Goal: Task Accomplishment & Management: Use online tool/utility

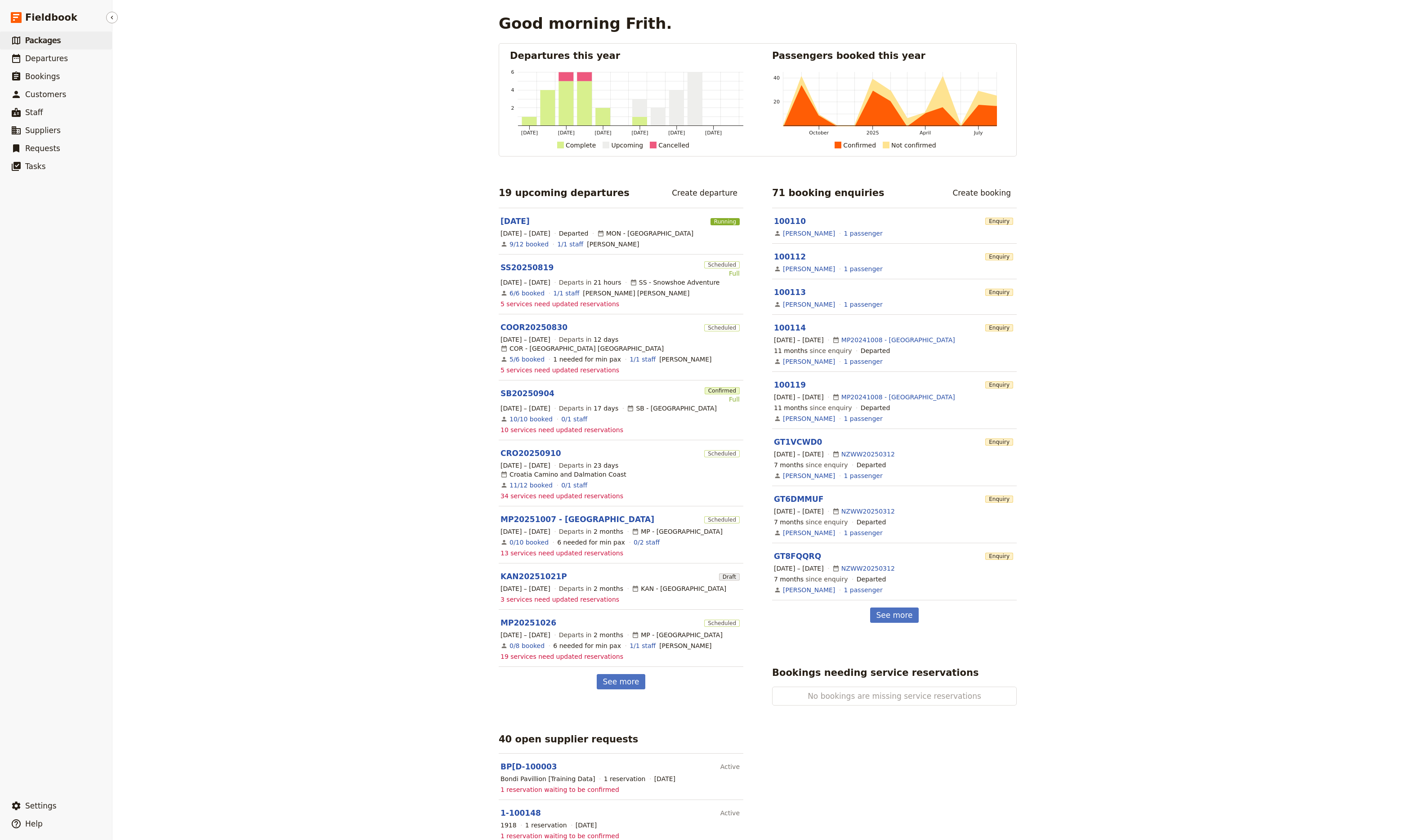
click at [44, 36] on span "Packages" at bounding box center [43, 41] width 36 height 9
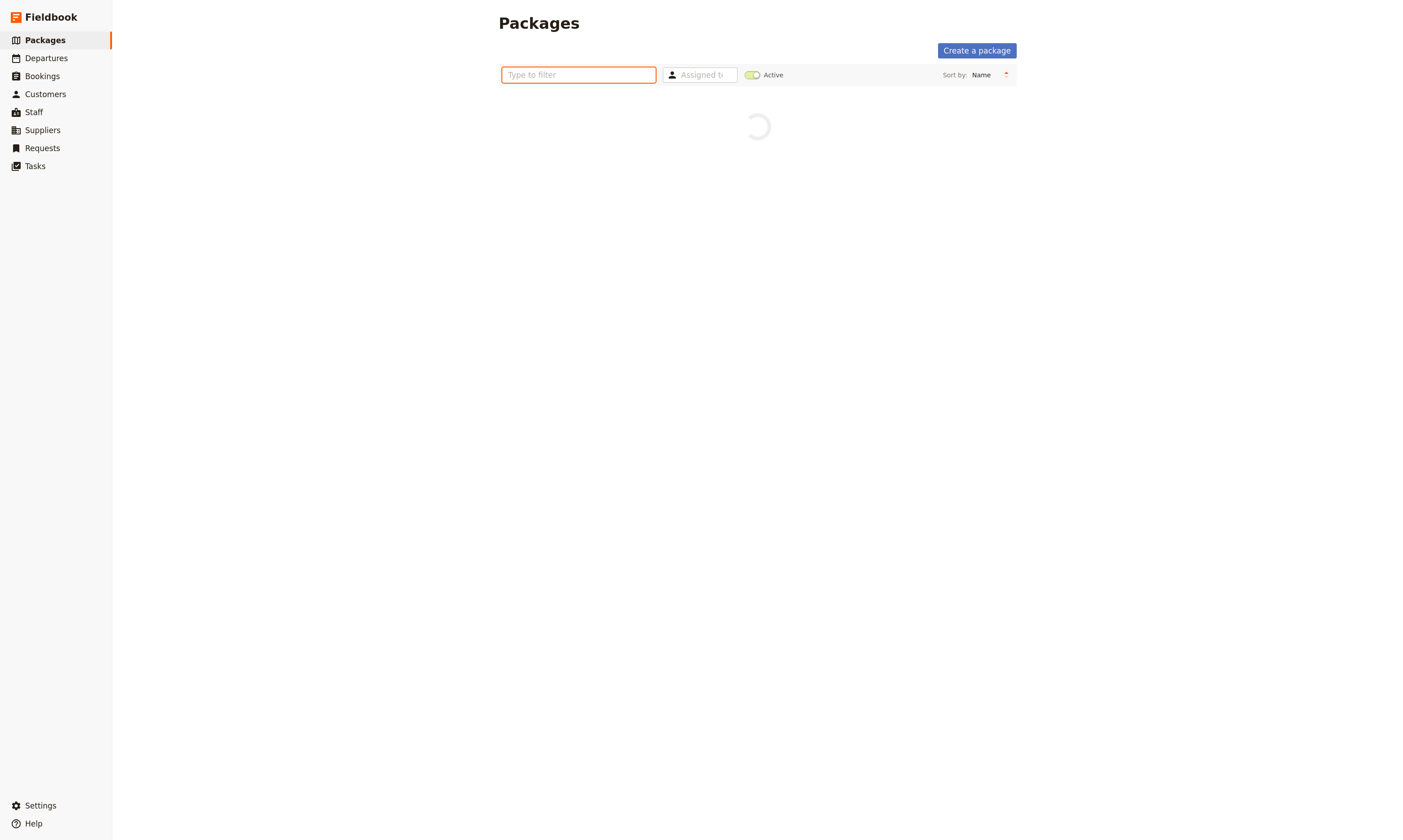
click at [537, 73] on input "text" at bounding box center [579, 75] width 153 height 15
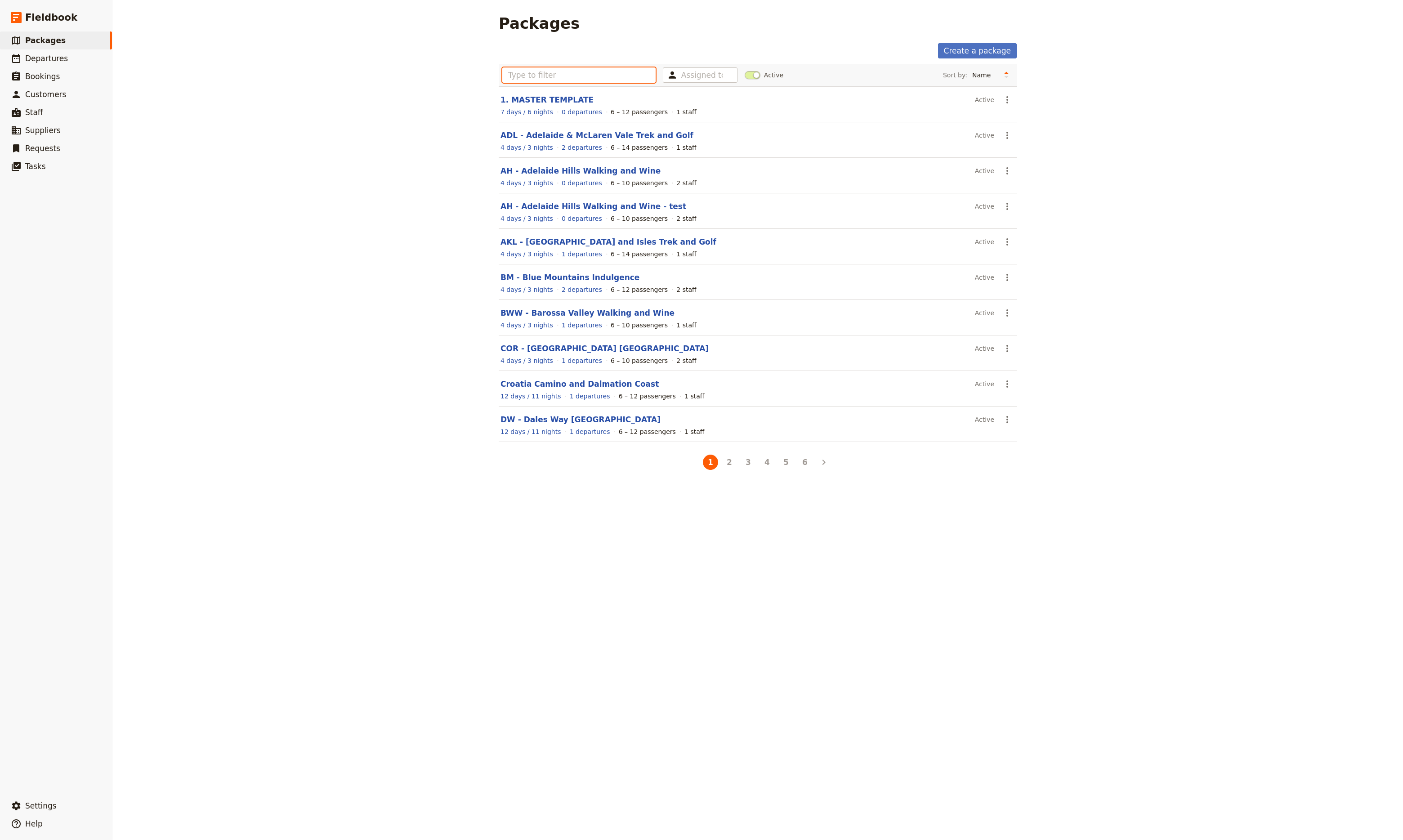
click at [522, 79] on input "text" at bounding box center [579, 75] width 153 height 15
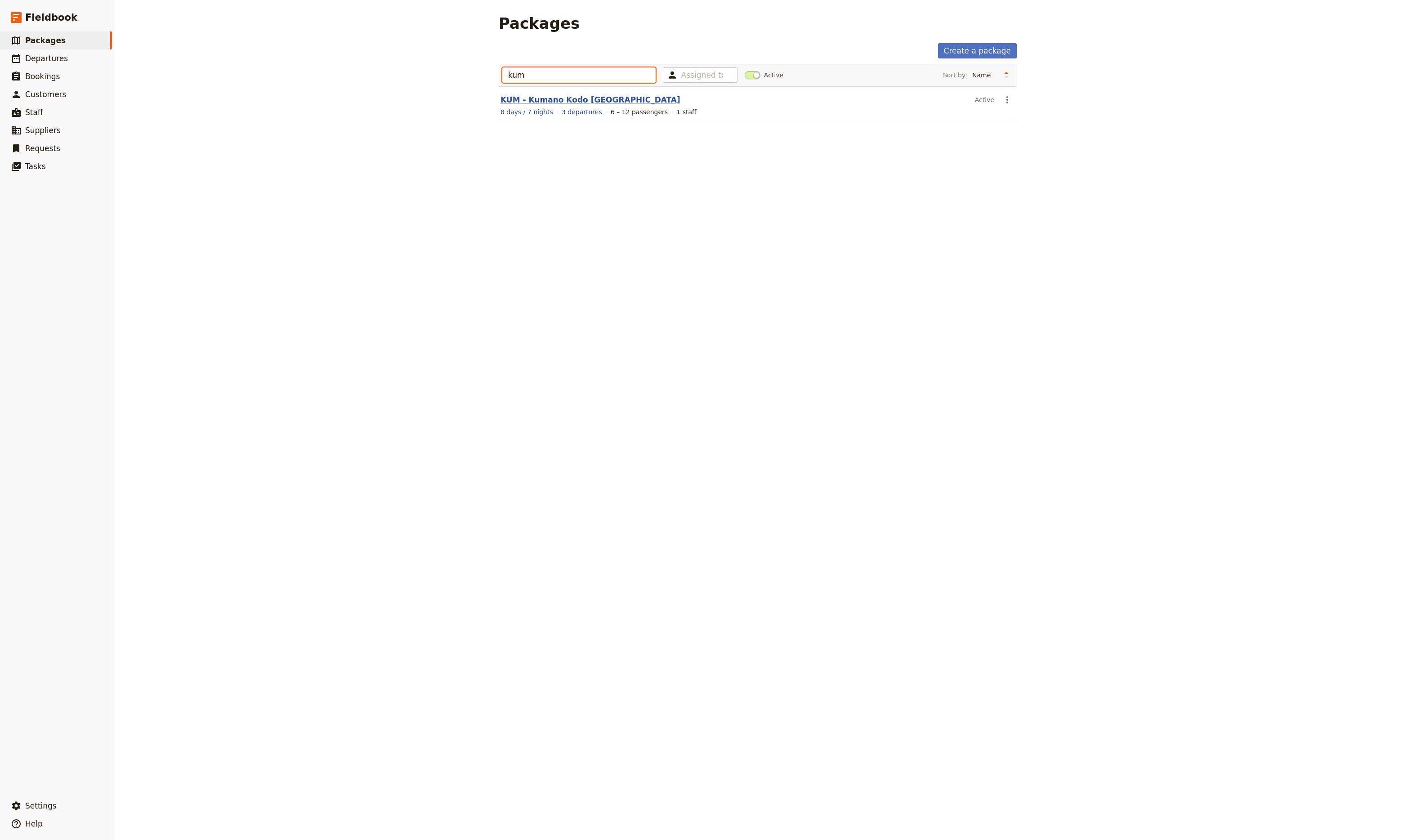
type input "kum"
click at [530, 95] on link "KUM - Kumano Kodo [GEOGRAPHIC_DATA]" at bounding box center [590, 100] width 180 height 9
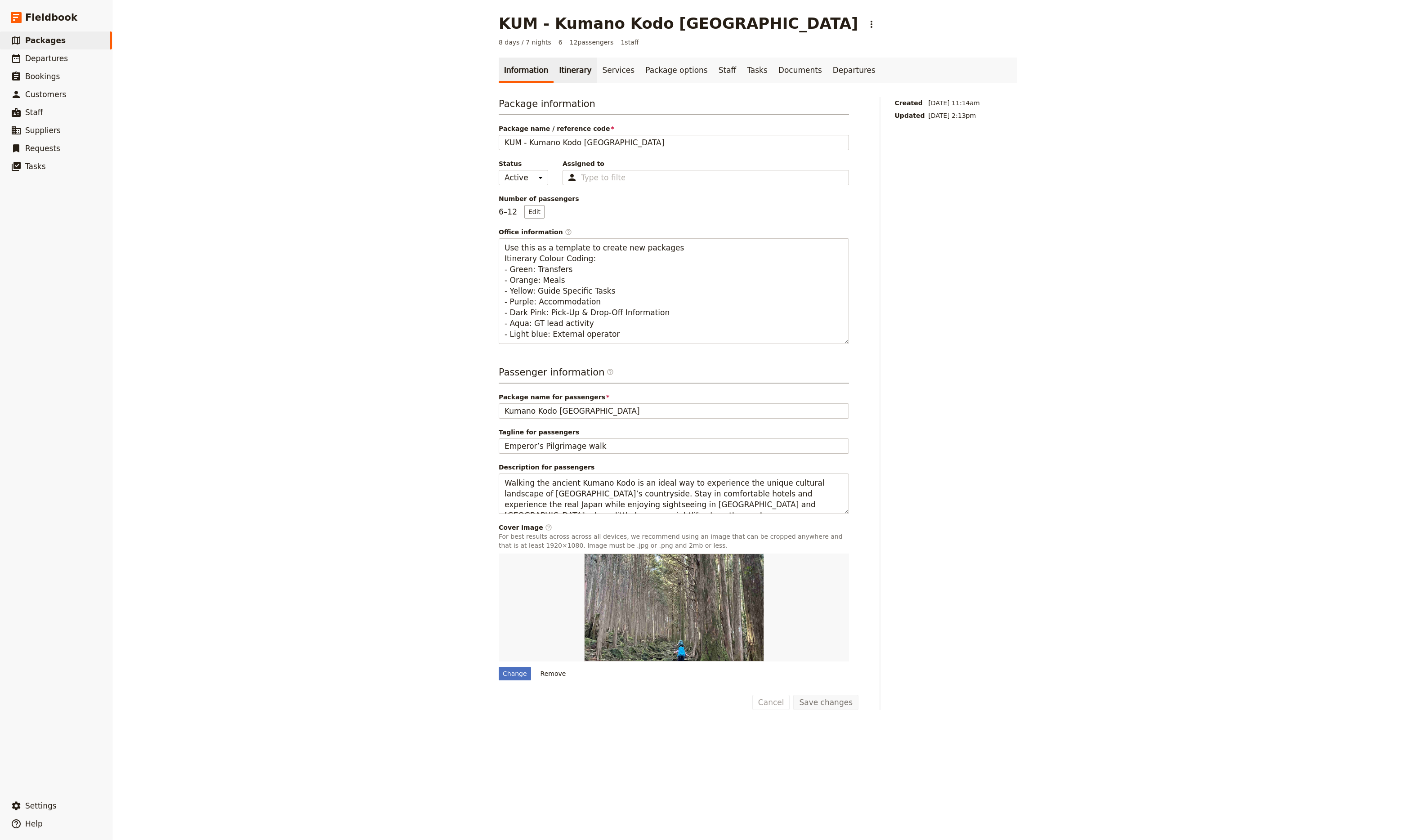
click at [566, 70] on link "Itinerary" at bounding box center [575, 70] width 43 height 25
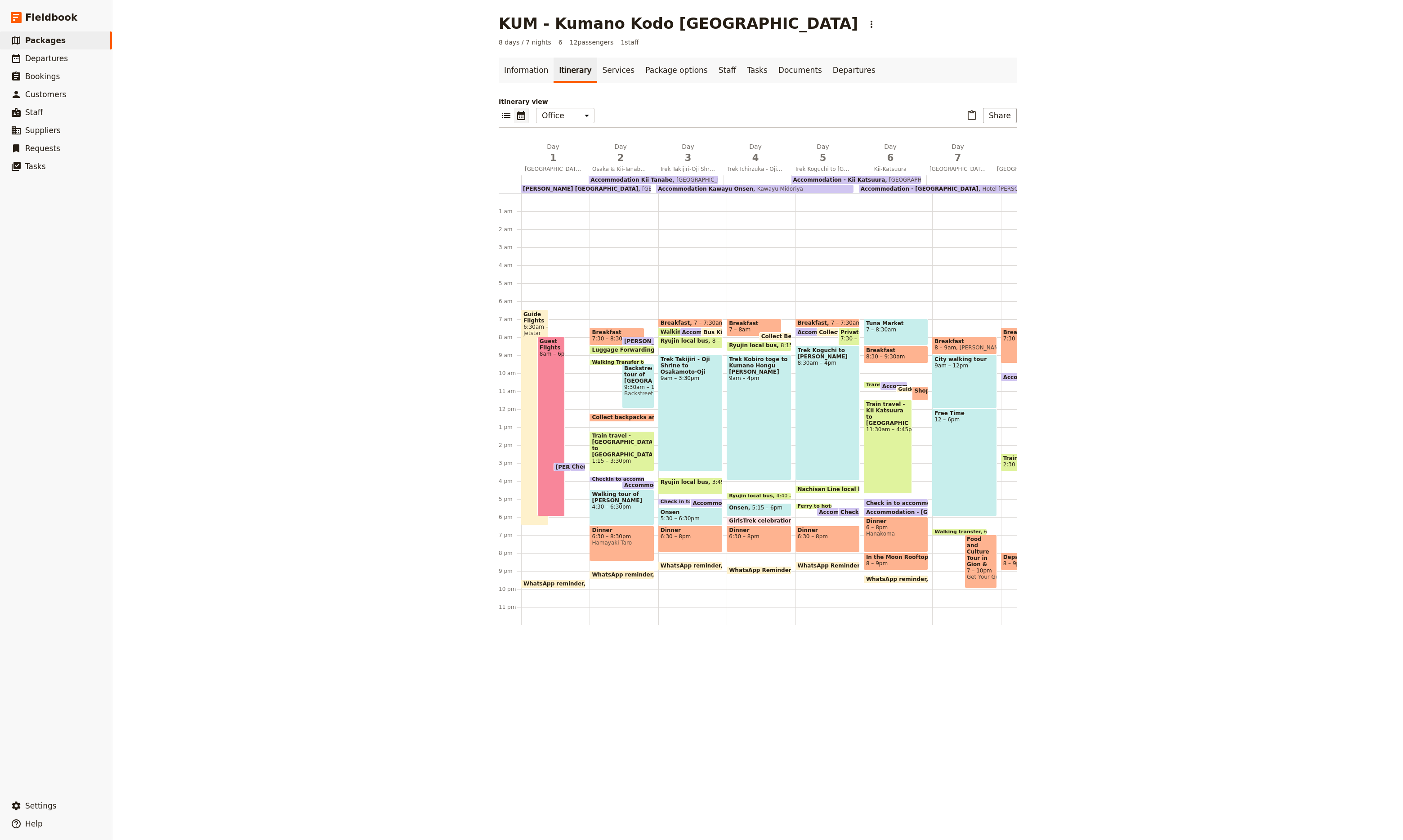
click at [967, 554] on span "Food and Culture Tour in Gion & Pontocho" at bounding box center [981, 552] width 28 height 32
select select "7"
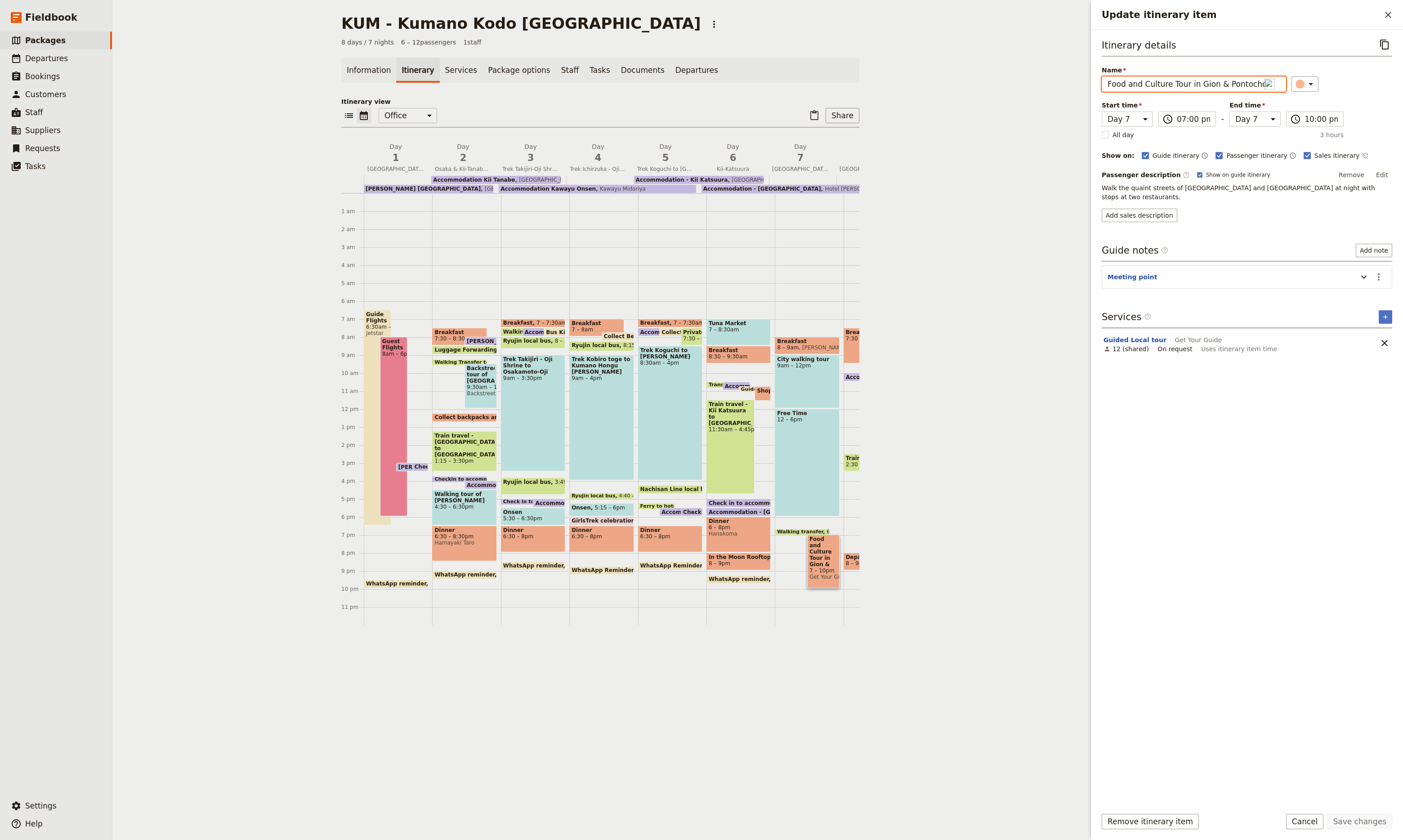
drag, startPoint x: 1257, startPoint y: 82, endPoint x: 970, endPoint y: 102, distance: 287.7
click at [970, 102] on div "KUM - [GEOGRAPHIC_DATA] Kodo [GEOGRAPHIC_DATA] ​ 8 days / 7 nights 6 – 12 passe…" at bounding box center [758, 420] width 1291 height 840
type input "Celebration"
click at [1364, 820] on button "Save changes" at bounding box center [1360, 822] width 65 height 15
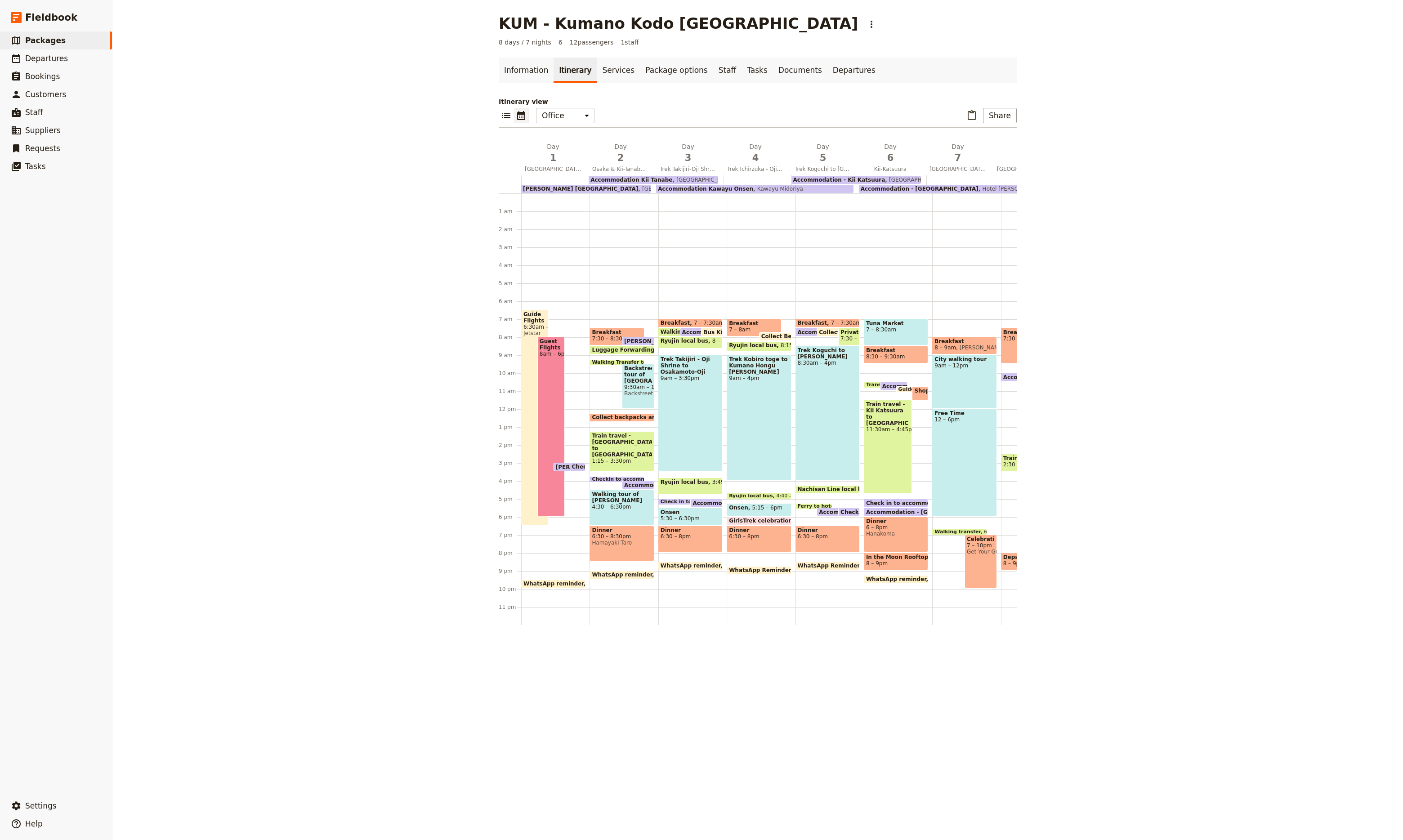
click at [967, 566] on div "Celebration 7 – 10pm Get Your Guide" at bounding box center [981, 561] width 32 height 53
select select "7"
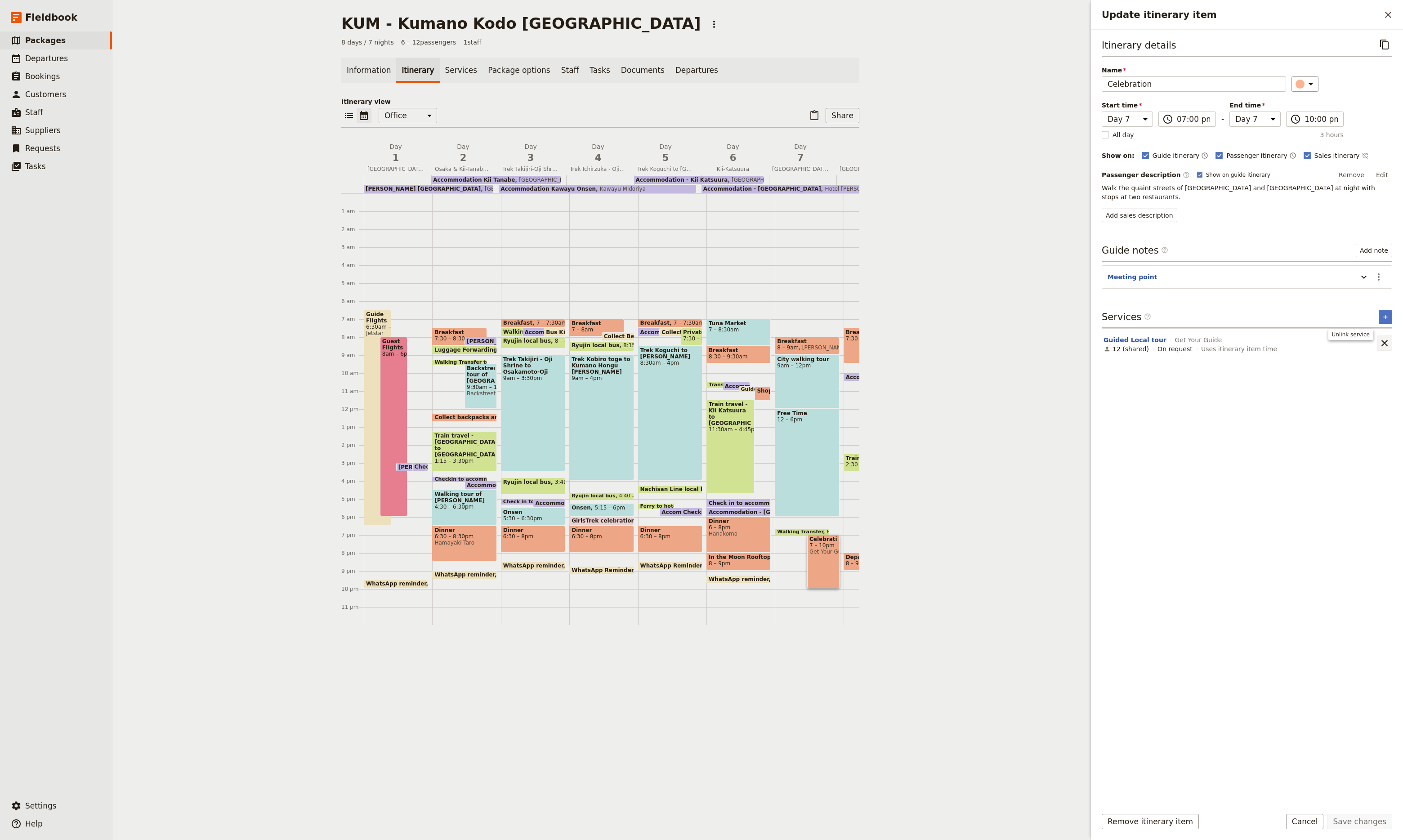
click at [1381, 338] on icon "Remove service" at bounding box center [1385, 343] width 11 height 11
click at [1351, 825] on button "Save changes" at bounding box center [1360, 822] width 65 height 15
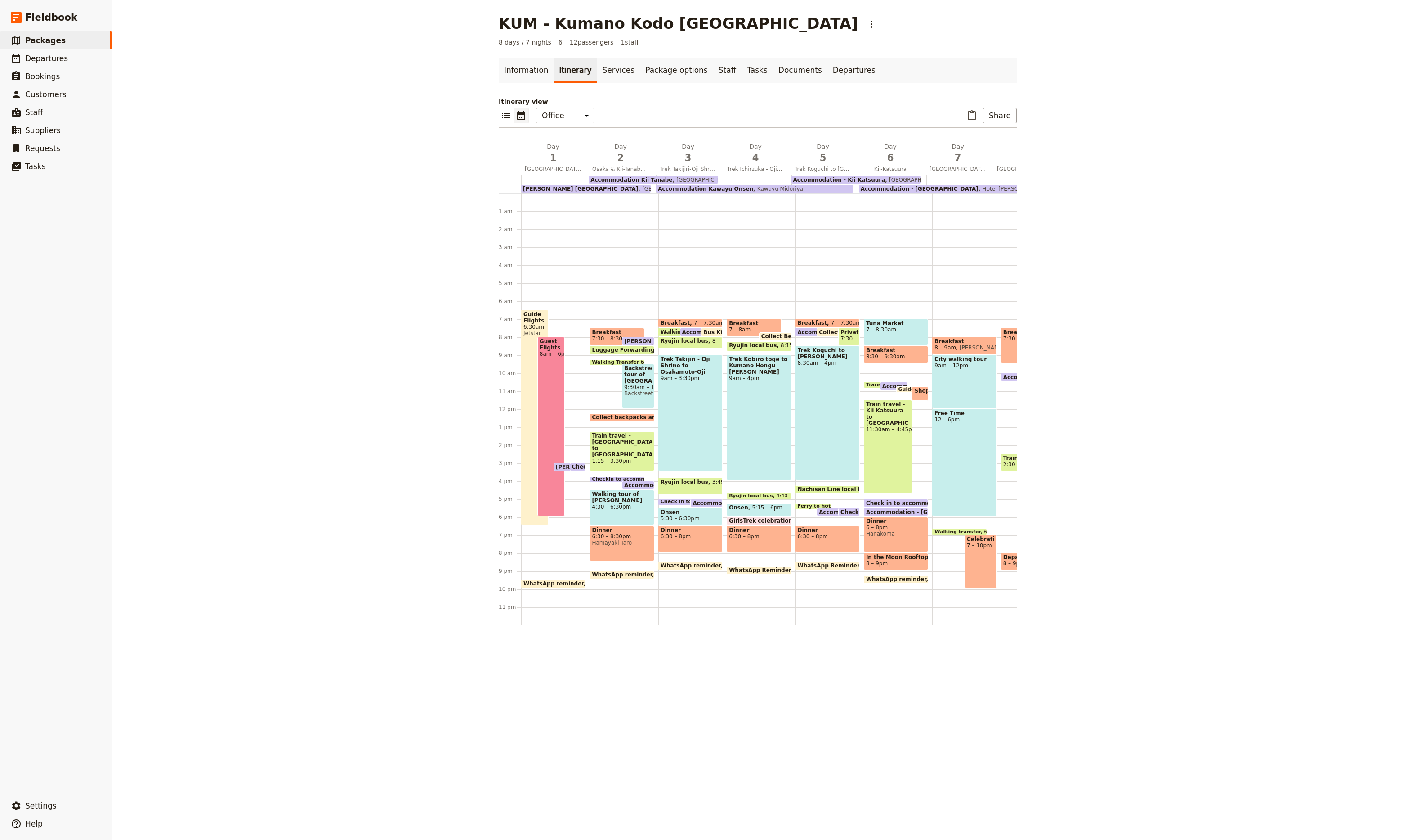
click at [1004, 332] on span "Breakfast" at bounding box center [1033, 332] width 60 height 6
select select "8"
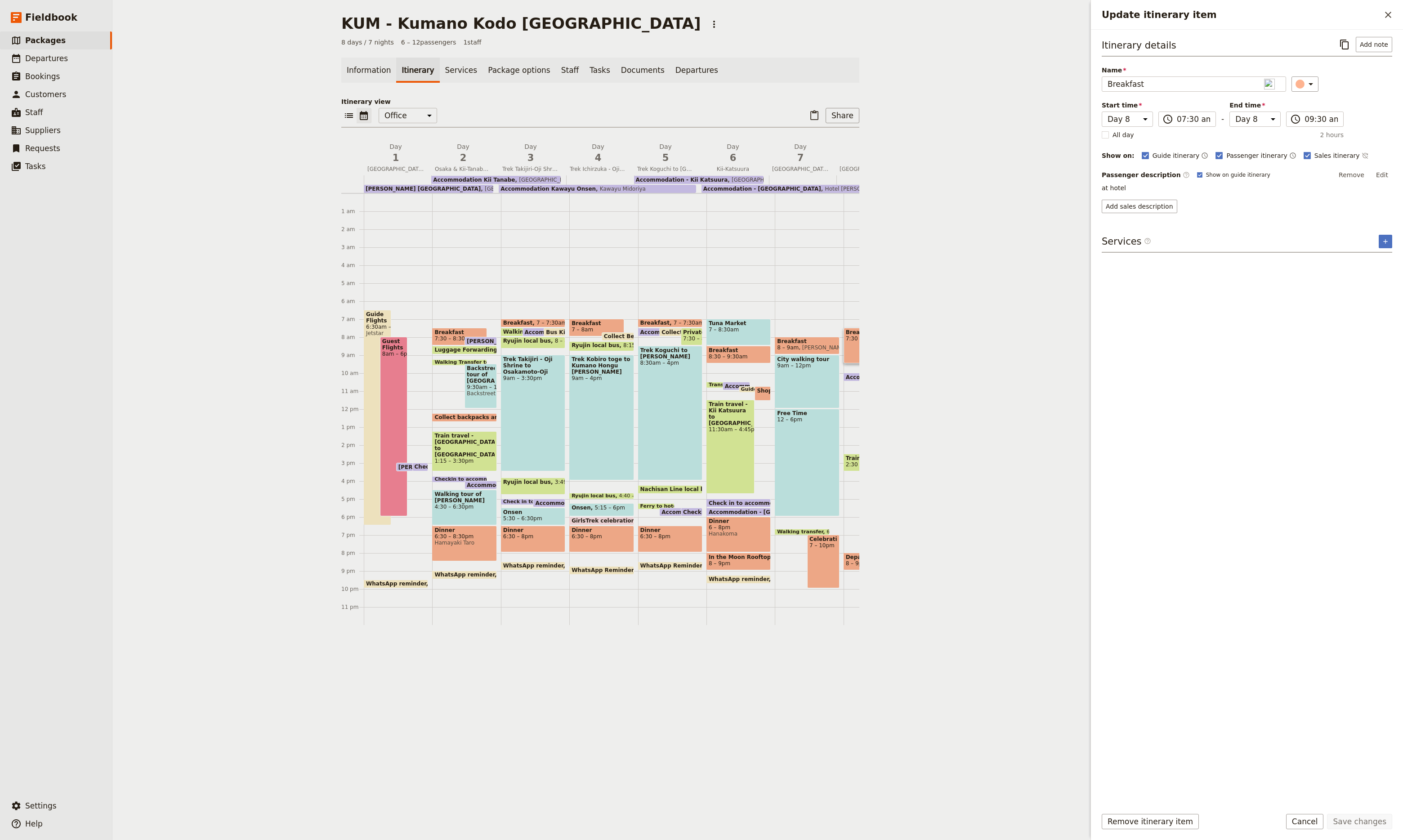
drag, startPoint x: 30, startPoint y: 41, endPoint x: 201, endPoint y: 50, distance: 171.2
click at [30, 41] on span "Packages" at bounding box center [46, 41] width 41 height 9
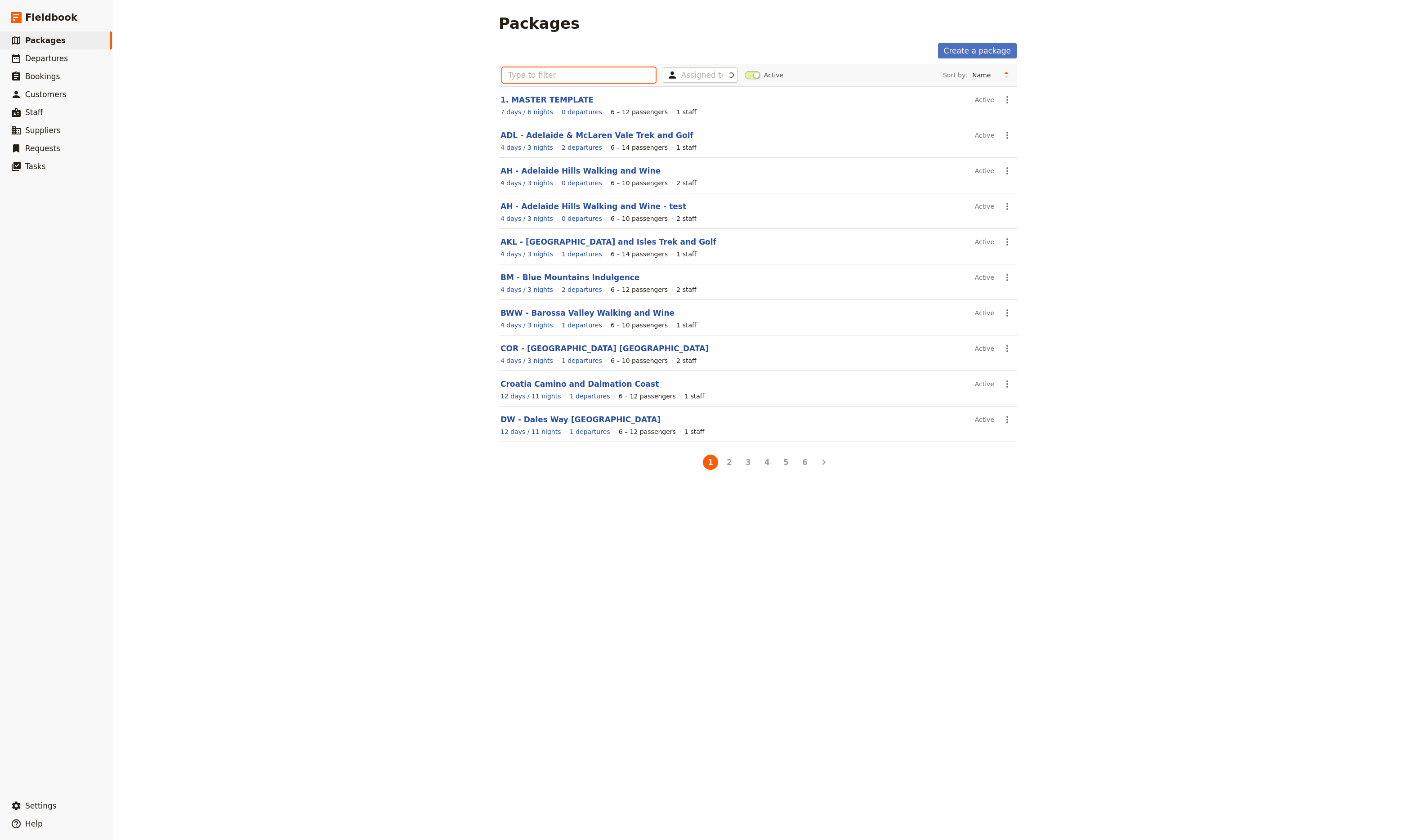
click at [551, 76] on input "text" at bounding box center [579, 75] width 153 height 15
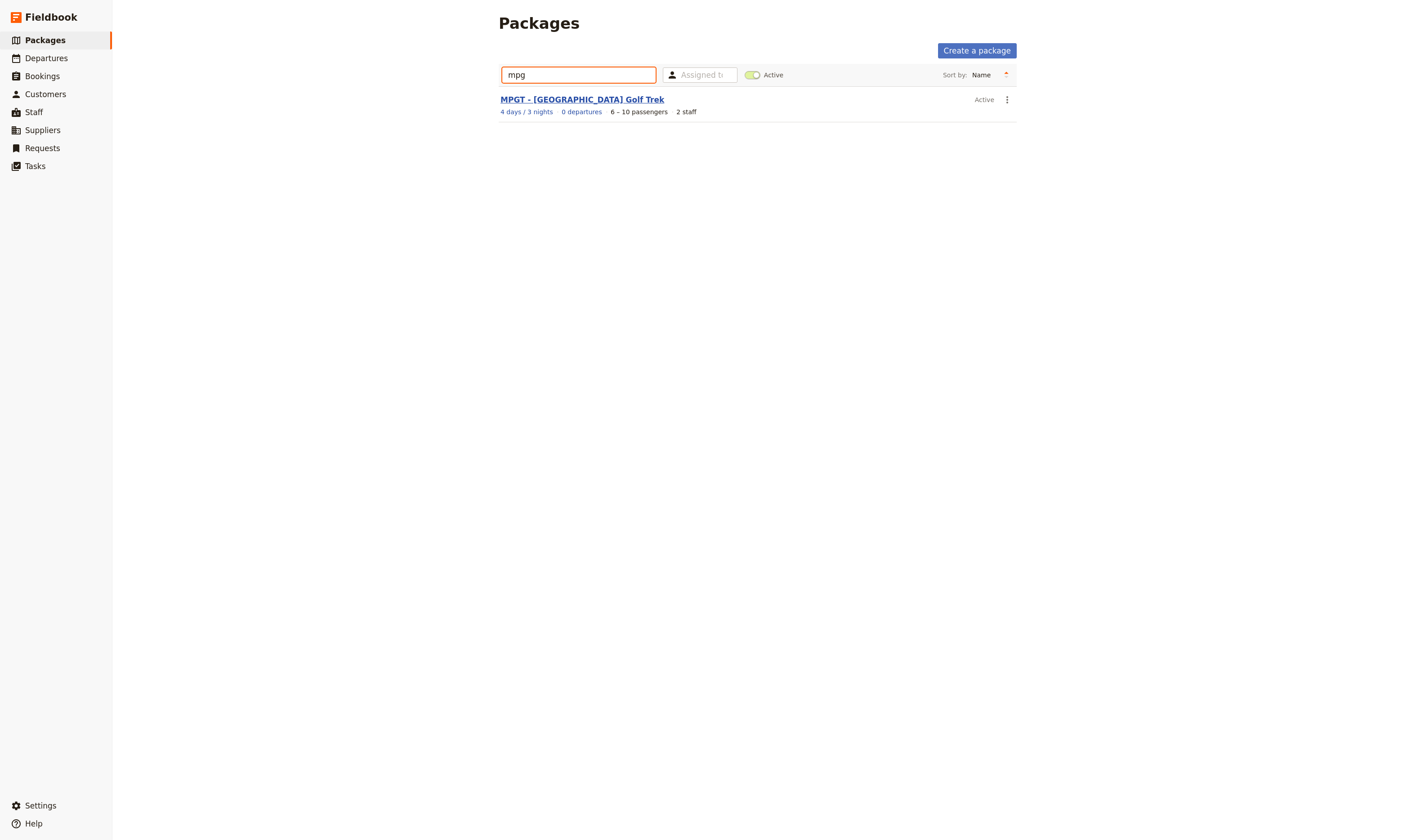
type input "mpg"
click at [556, 95] on link "MPGT - [GEOGRAPHIC_DATA] Golf Trek" at bounding box center [582, 100] width 164 height 9
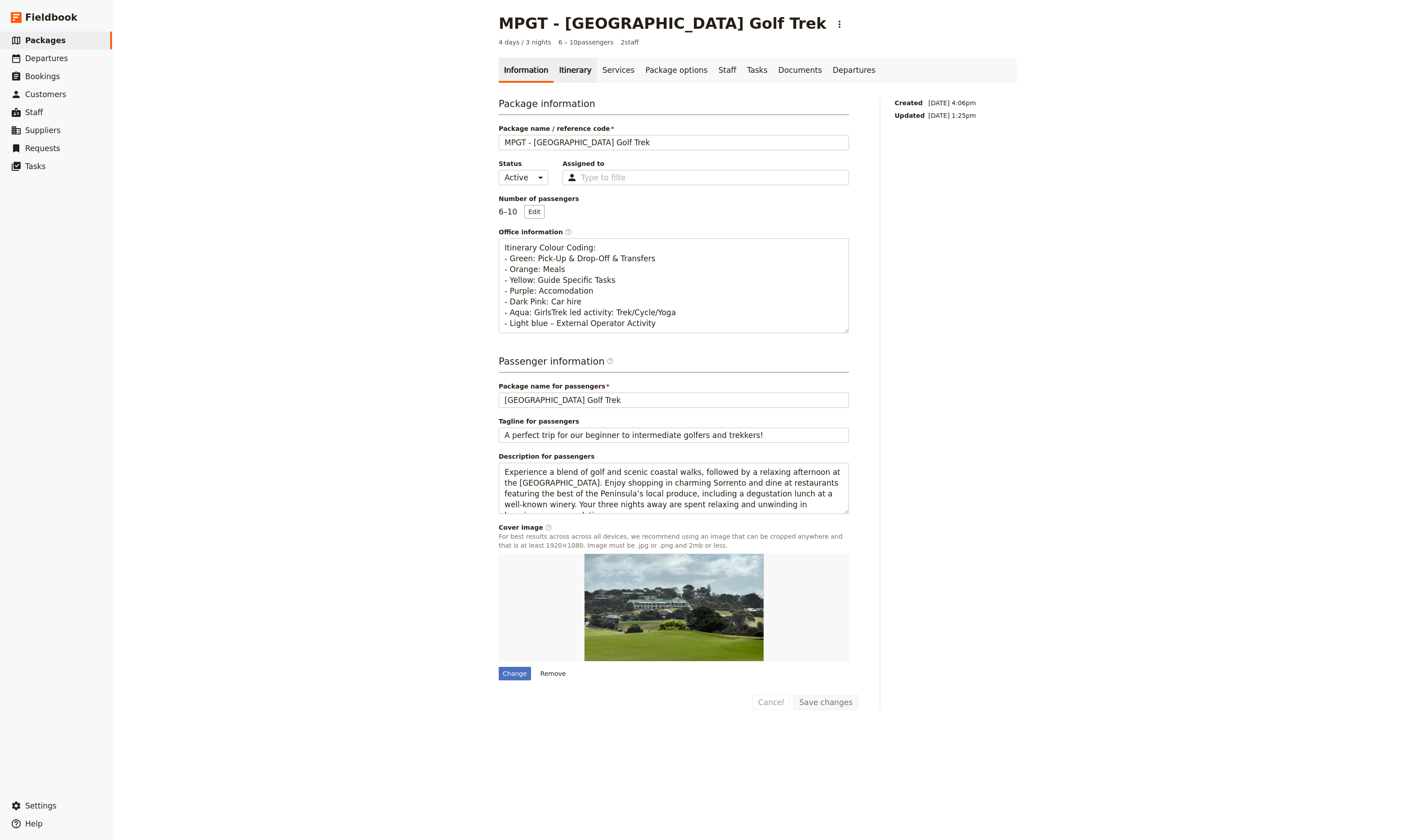
click at [568, 71] on link "Itinerary" at bounding box center [575, 70] width 43 height 25
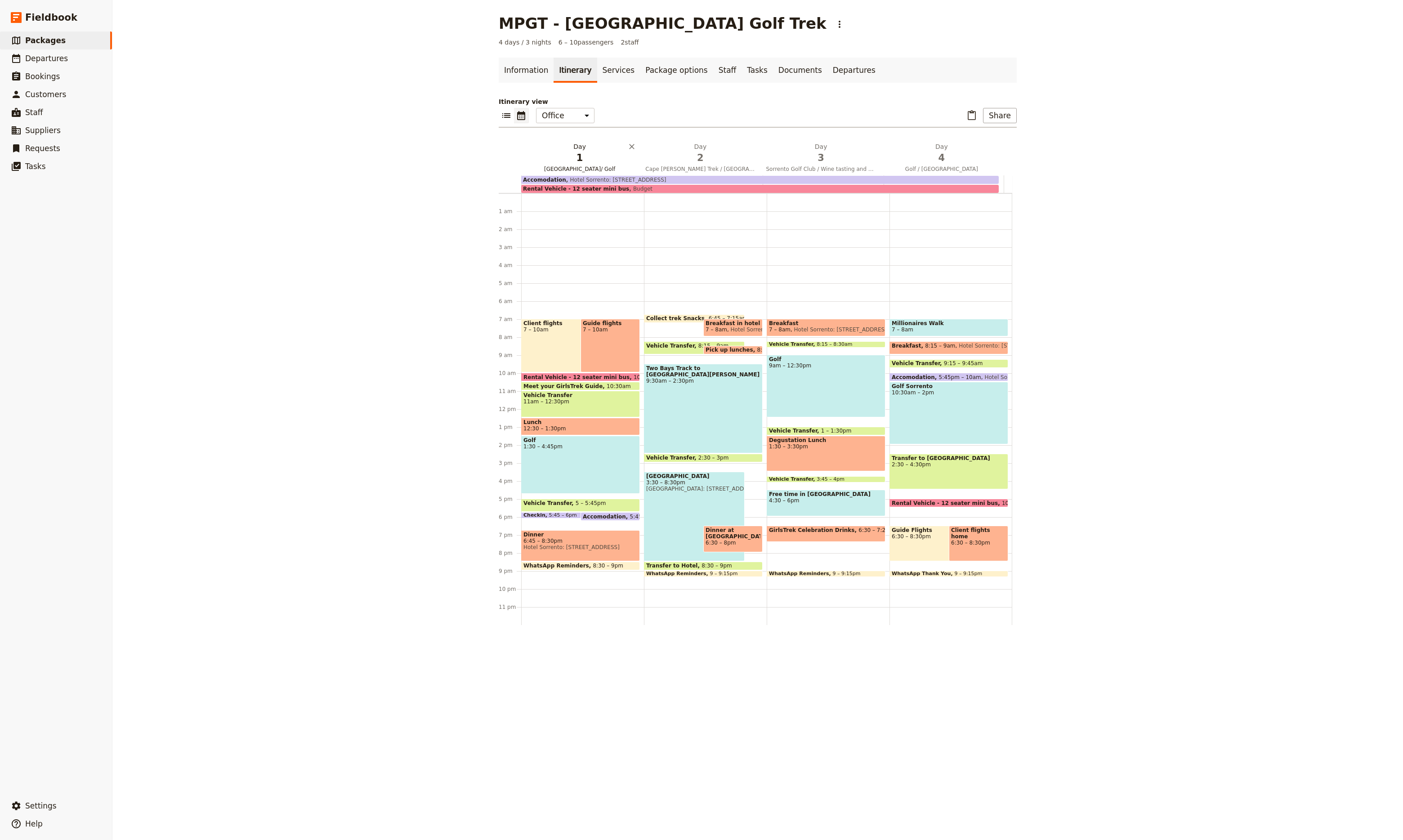
click at [565, 161] on span "1" at bounding box center [579, 157] width 110 height 13
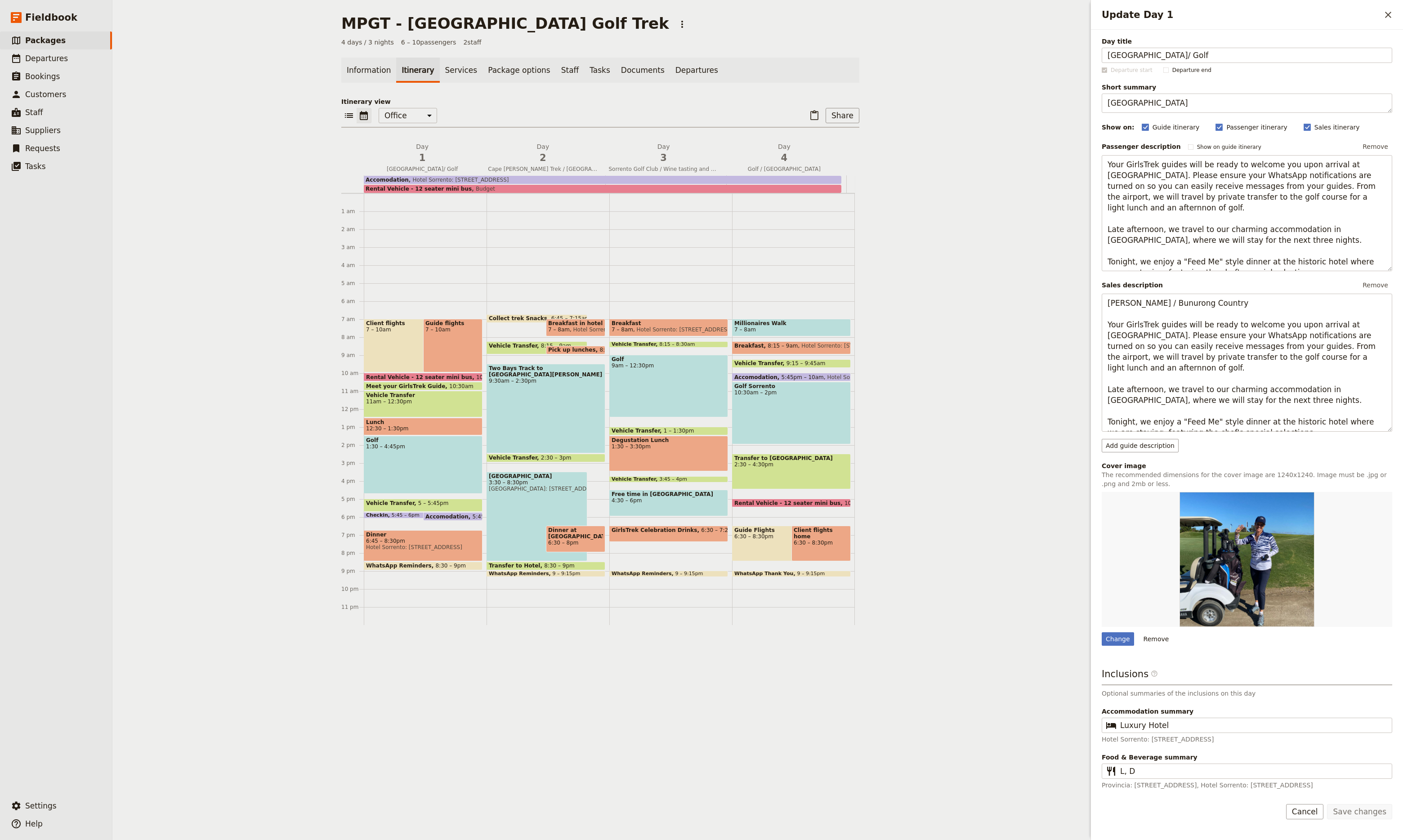
click at [433, 388] on span at bounding box center [424, 388] width 118 height 4
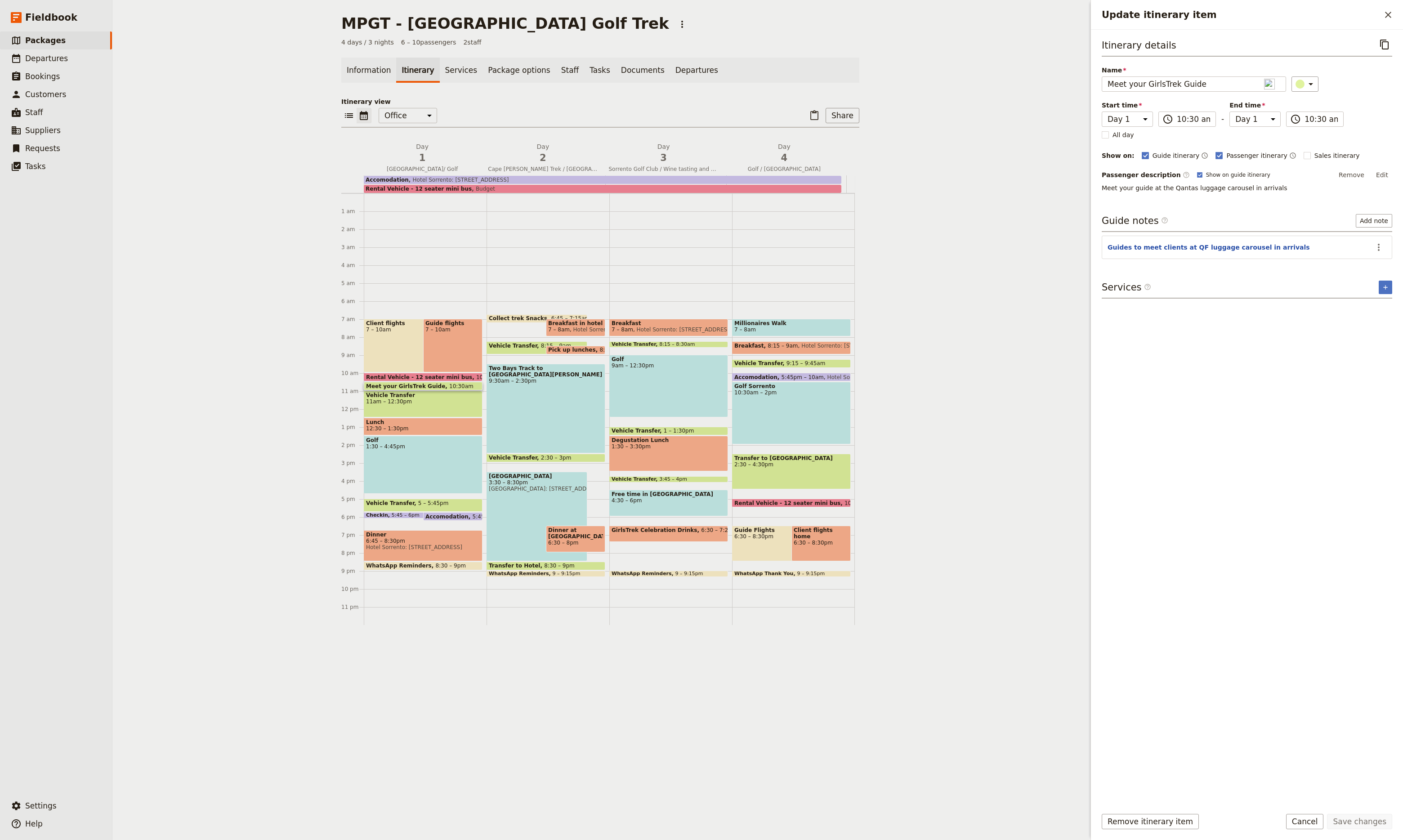
click at [427, 424] on span "Lunch" at bounding box center [423, 422] width 114 height 6
click at [1361, 237] on icon "Update itinerary item" at bounding box center [1364, 236] width 11 height 11
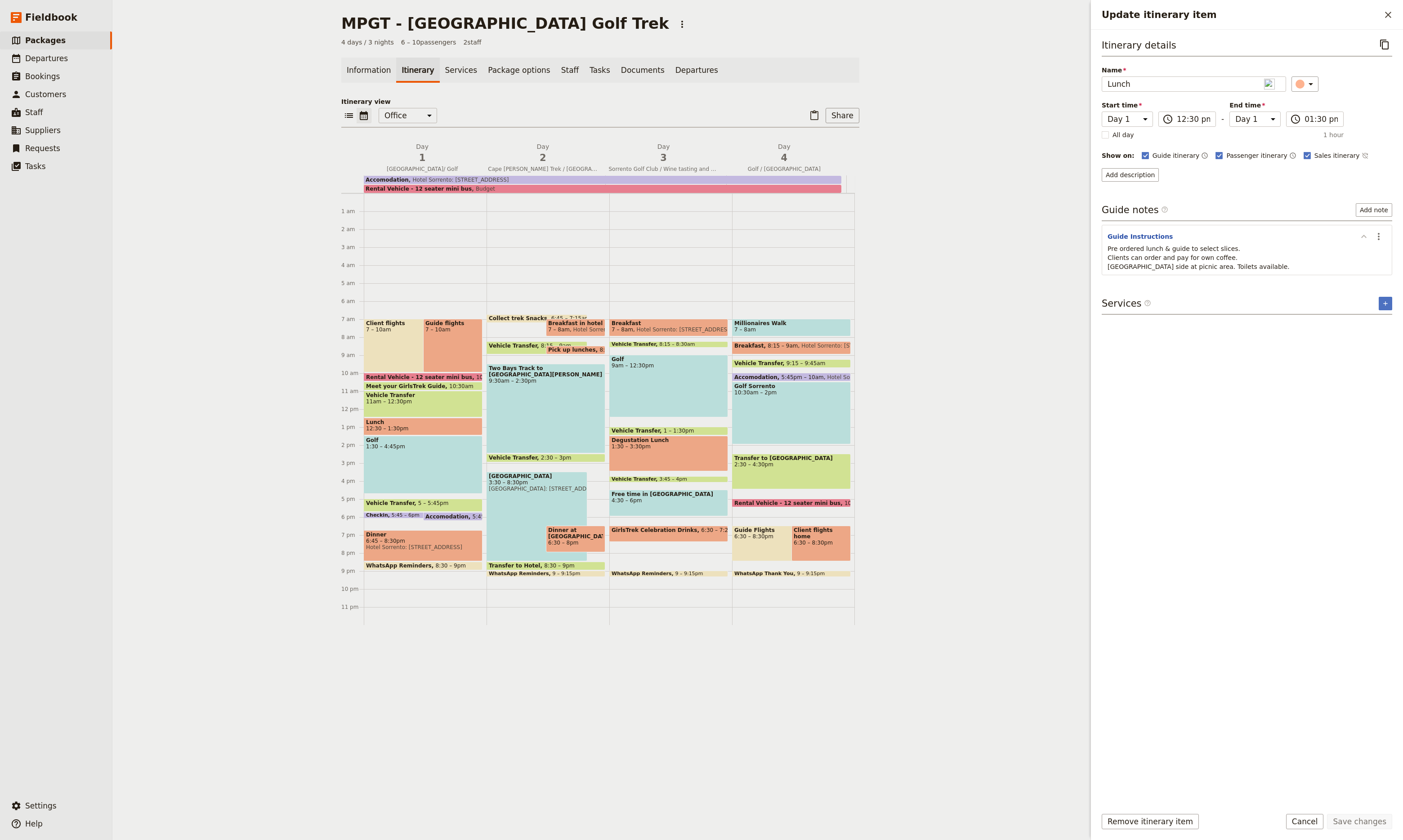
click at [1361, 237] on icon "Update itinerary item" at bounding box center [1364, 236] width 11 height 11
click at [383, 457] on div "Golf 1:30 – 4:45pm" at bounding box center [423, 464] width 119 height 58
click at [413, 544] on span "Hotel Sorrento: [STREET_ADDRESS]" at bounding box center [423, 547] width 114 height 6
click at [557, 404] on div "Two Bays Track to [GEOGRAPHIC_DATA][PERSON_NAME] 9:30am – 2:30pm" at bounding box center [546, 408] width 119 height 90
select select "2"
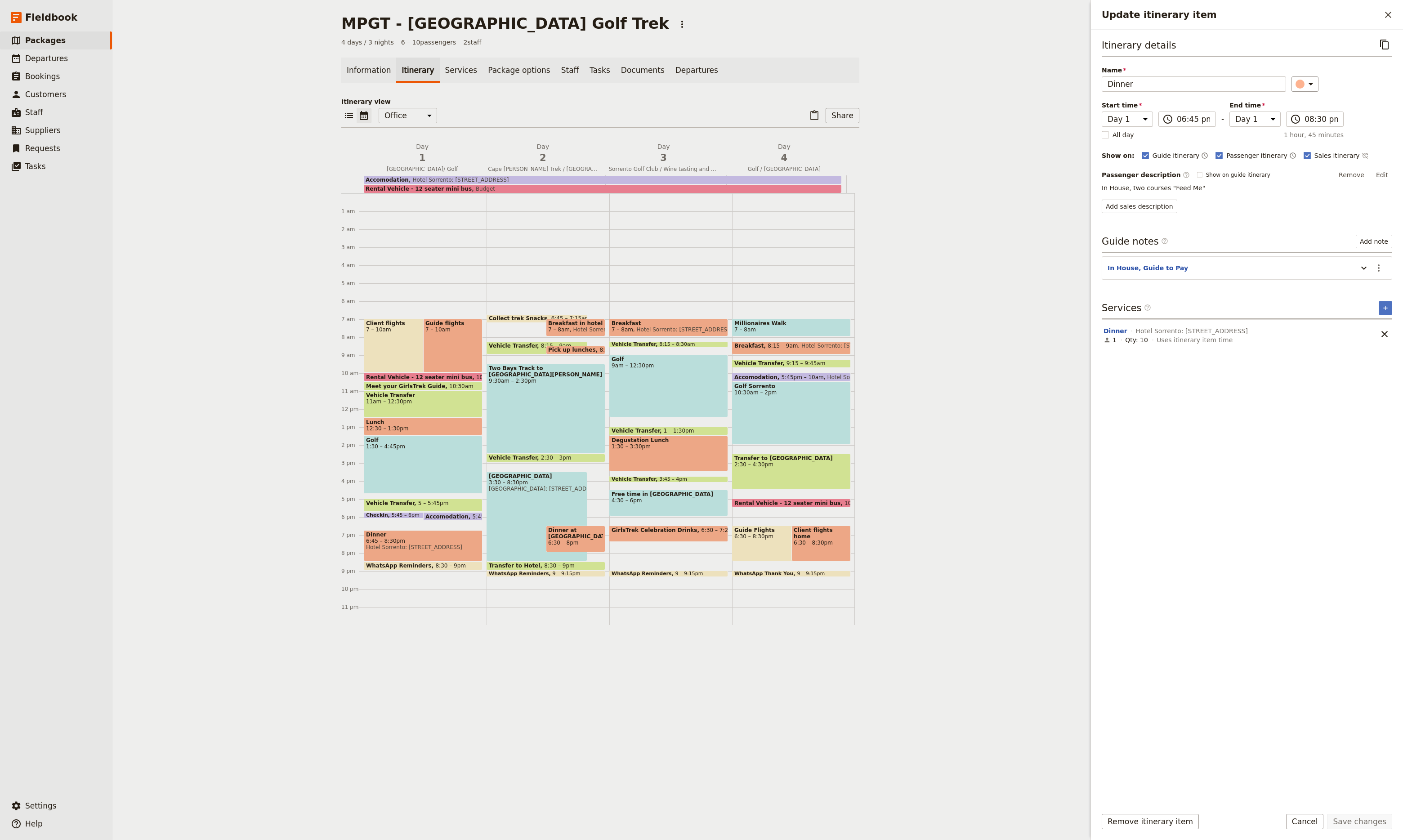
select select "2"
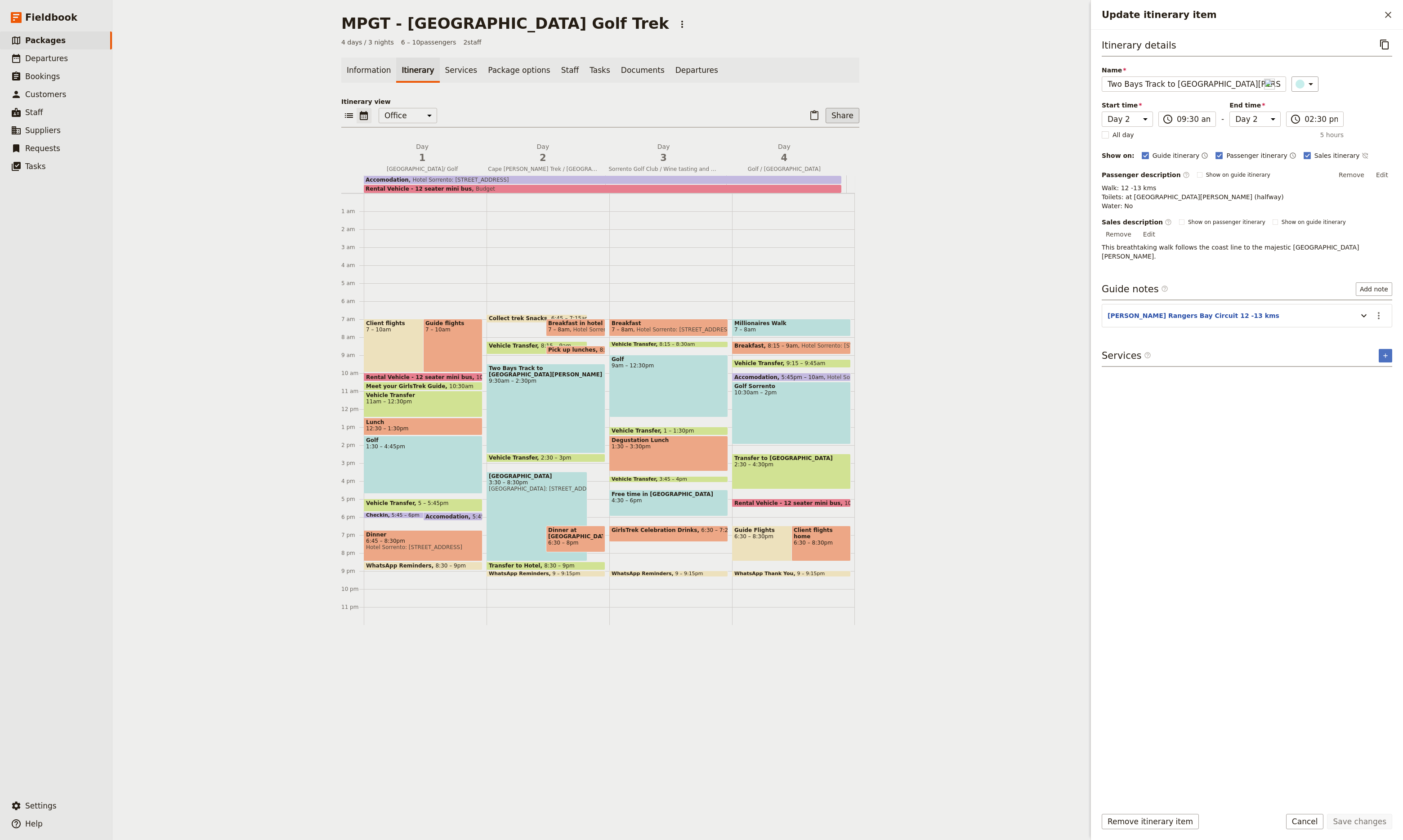
click at [842, 118] on button "Share" at bounding box center [842, 116] width 34 height 15
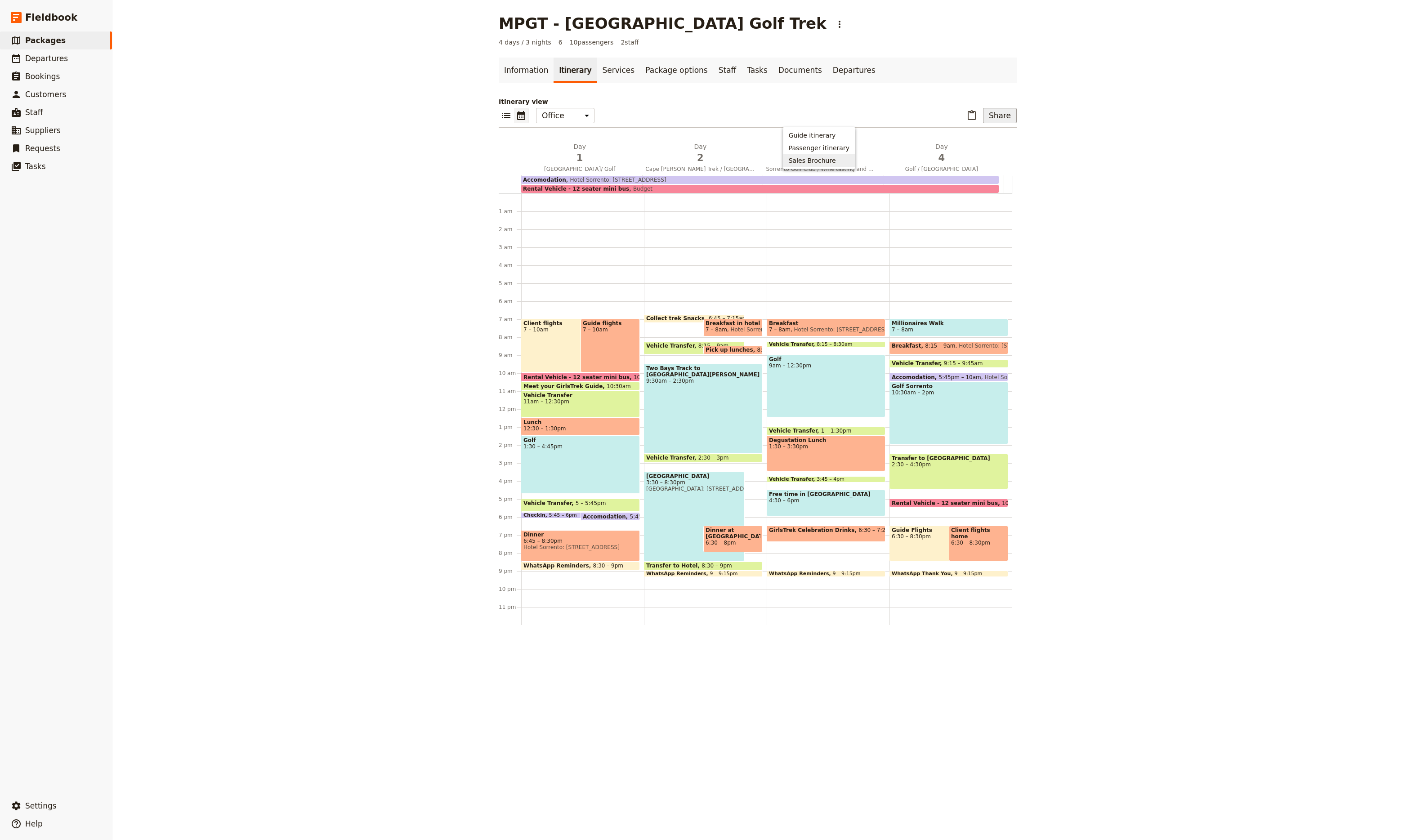
click at [819, 163] on span "Sales Brochure" at bounding box center [812, 161] width 47 height 9
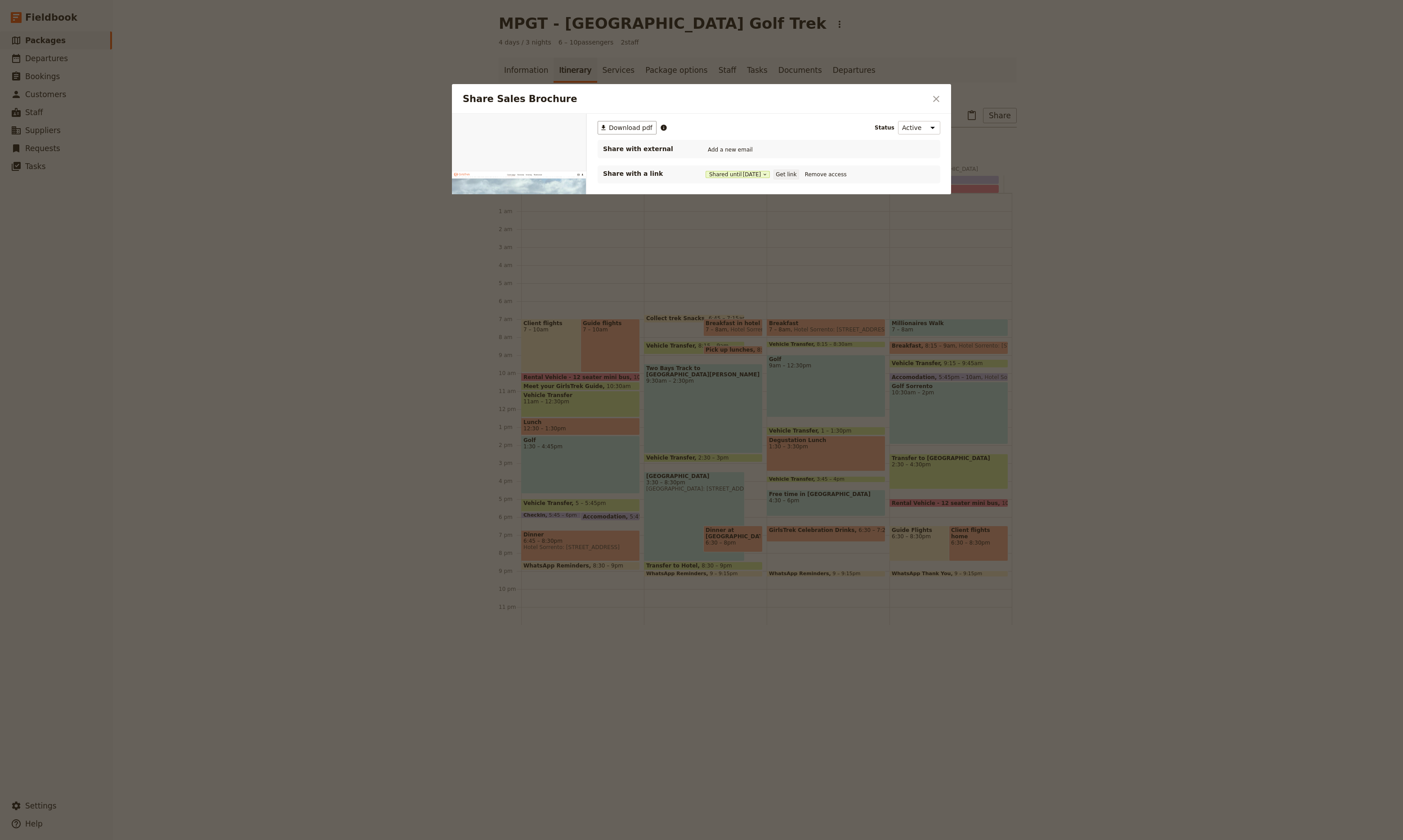
click at [789, 174] on button "Get link" at bounding box center [786, 175] width 25 height 10
click at [941, 96] on icon "Close dialog" at bounding box center [936, 98] width 11 height 11
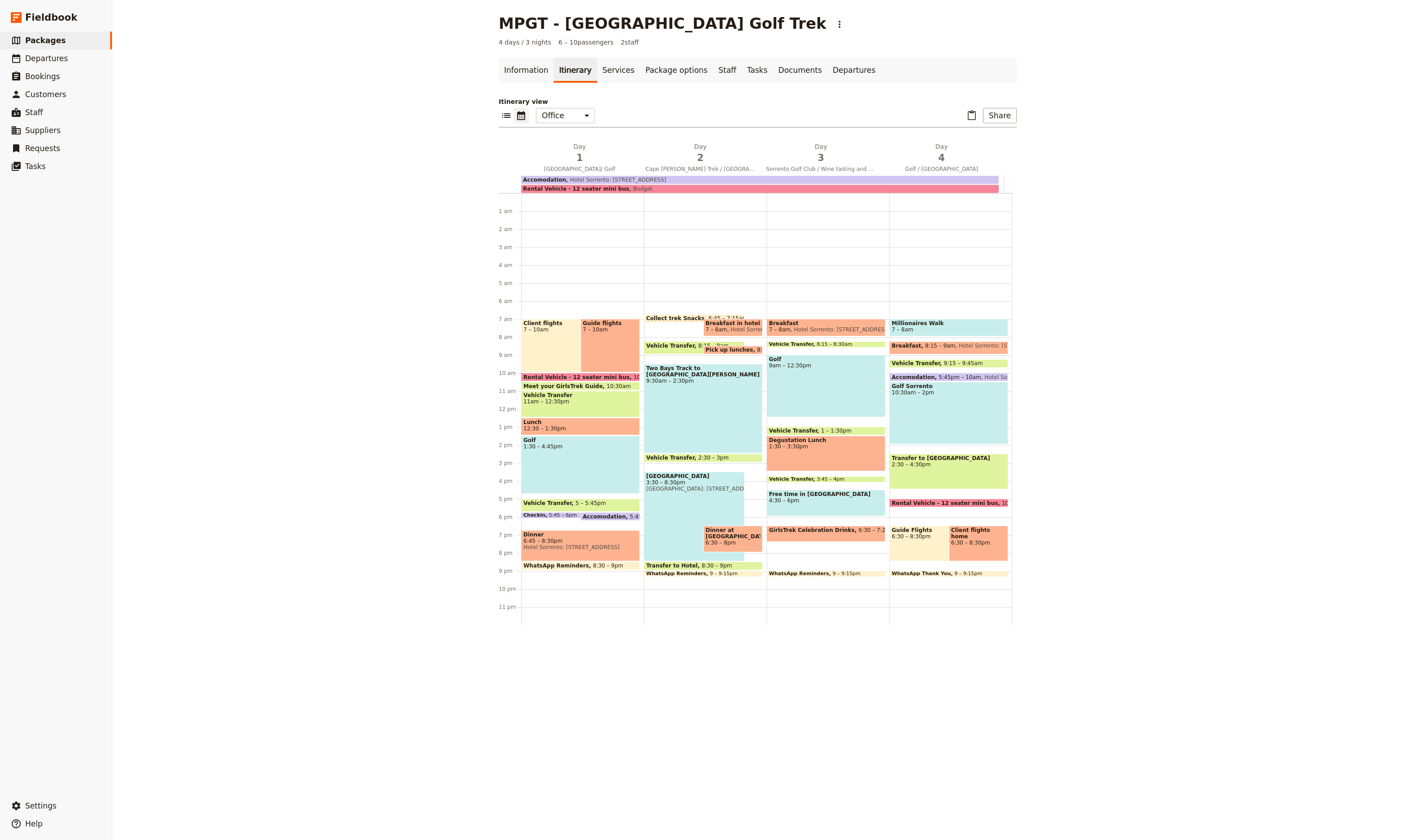
click at [616, 354] on div "Guide flights 7 – 10am" at bounding box center [610, 345] width 59 height 53
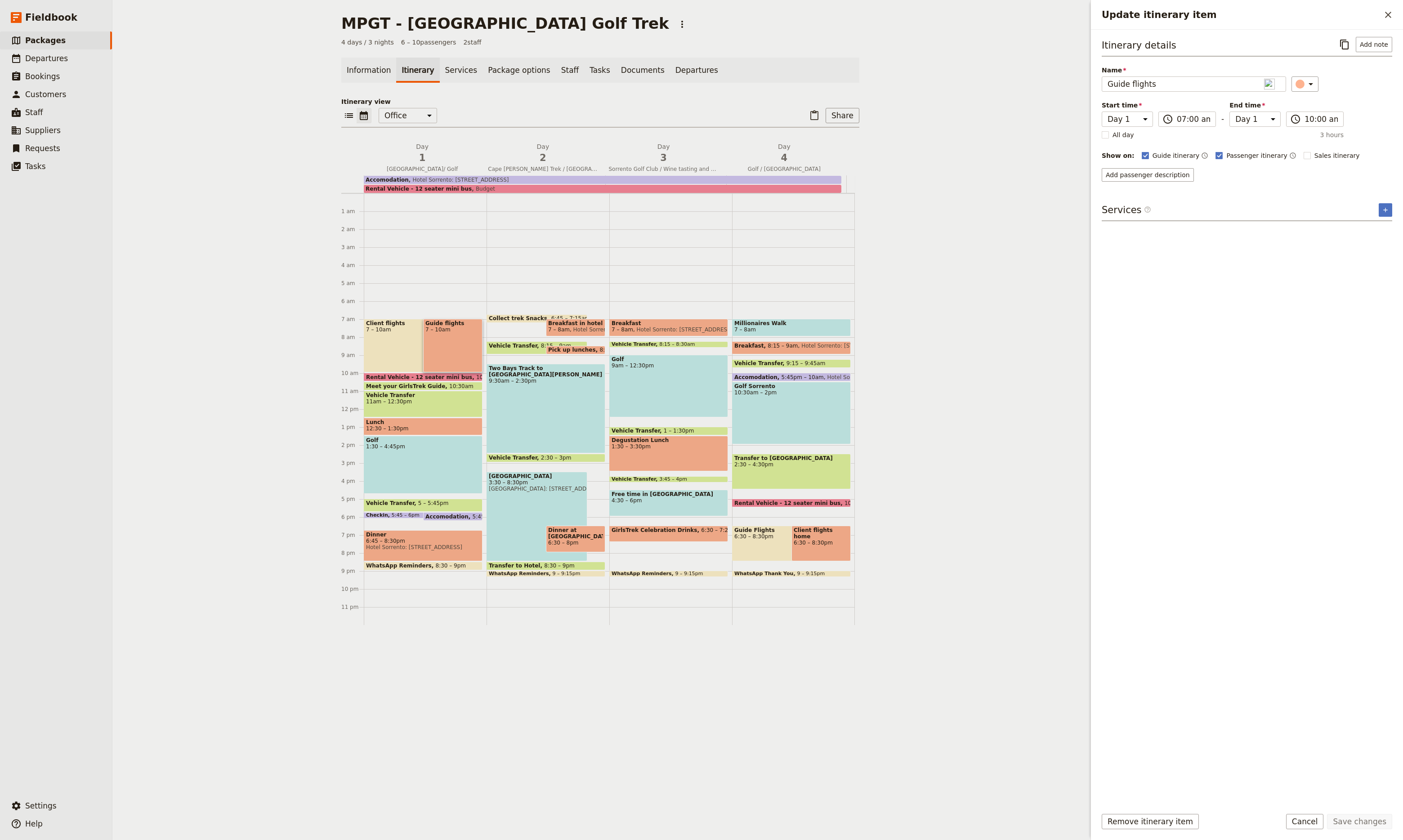
click at [397, 349] on div "Client flights 7 – 10am" at bounding box center [414, 345] width 101 height 53
click at [1304, 156] on rect "Update itinerary item" at bounding box center [1307, 155] width 7 height 7
click at [1303, 151] on input "Sales itinerary" at bounding box center [1303, 150] width 1 height 1
checkbox input "false"
click at [749, 548] on div "Guide Flights 6:30 – 8:30pm" at bounding box center [782, 543] width 101 height 36
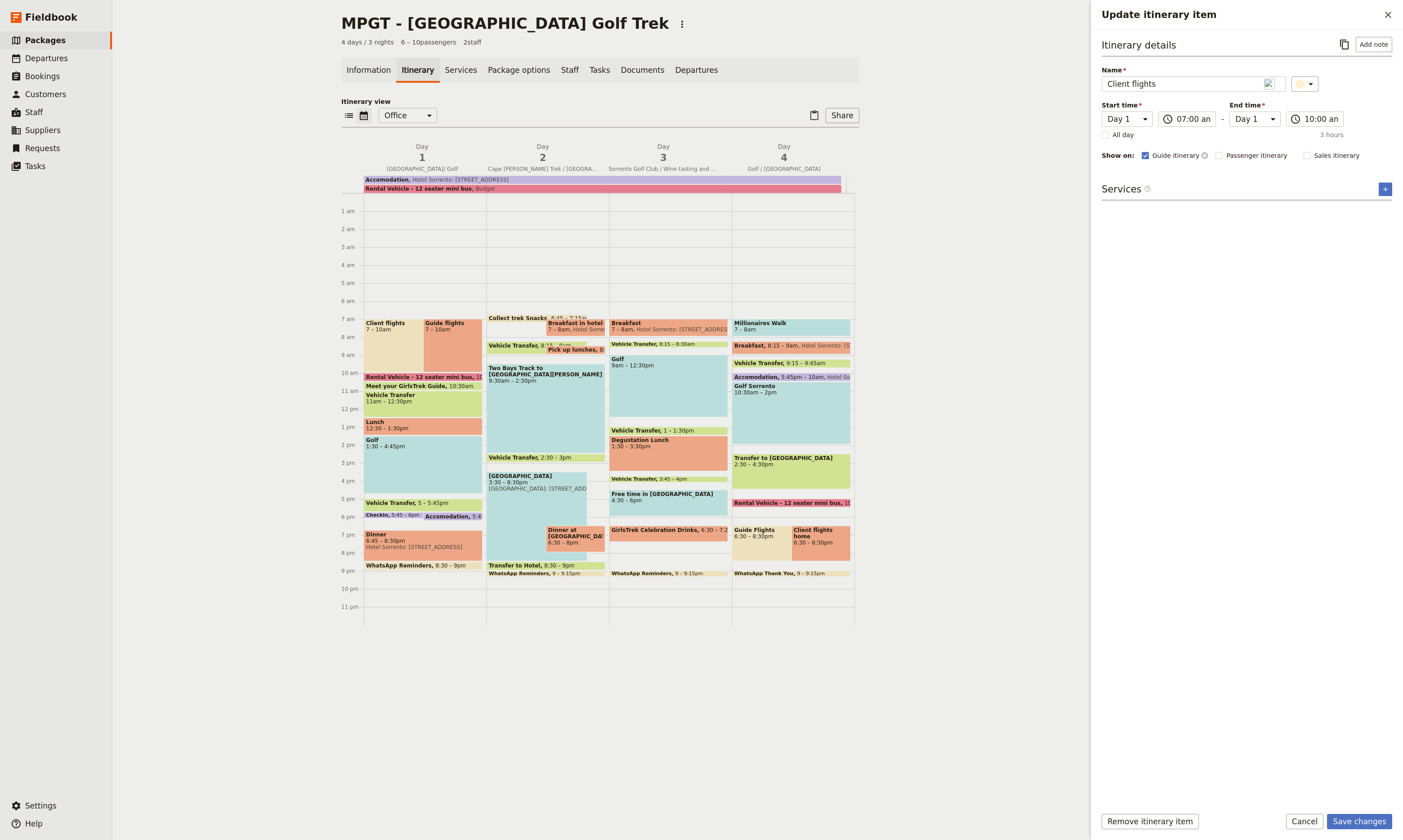
select select "4"
click at [810, 540] on span "6:30 – 8:30pm" at bounding box center [821, 543] width 55 height 6
select select "4"
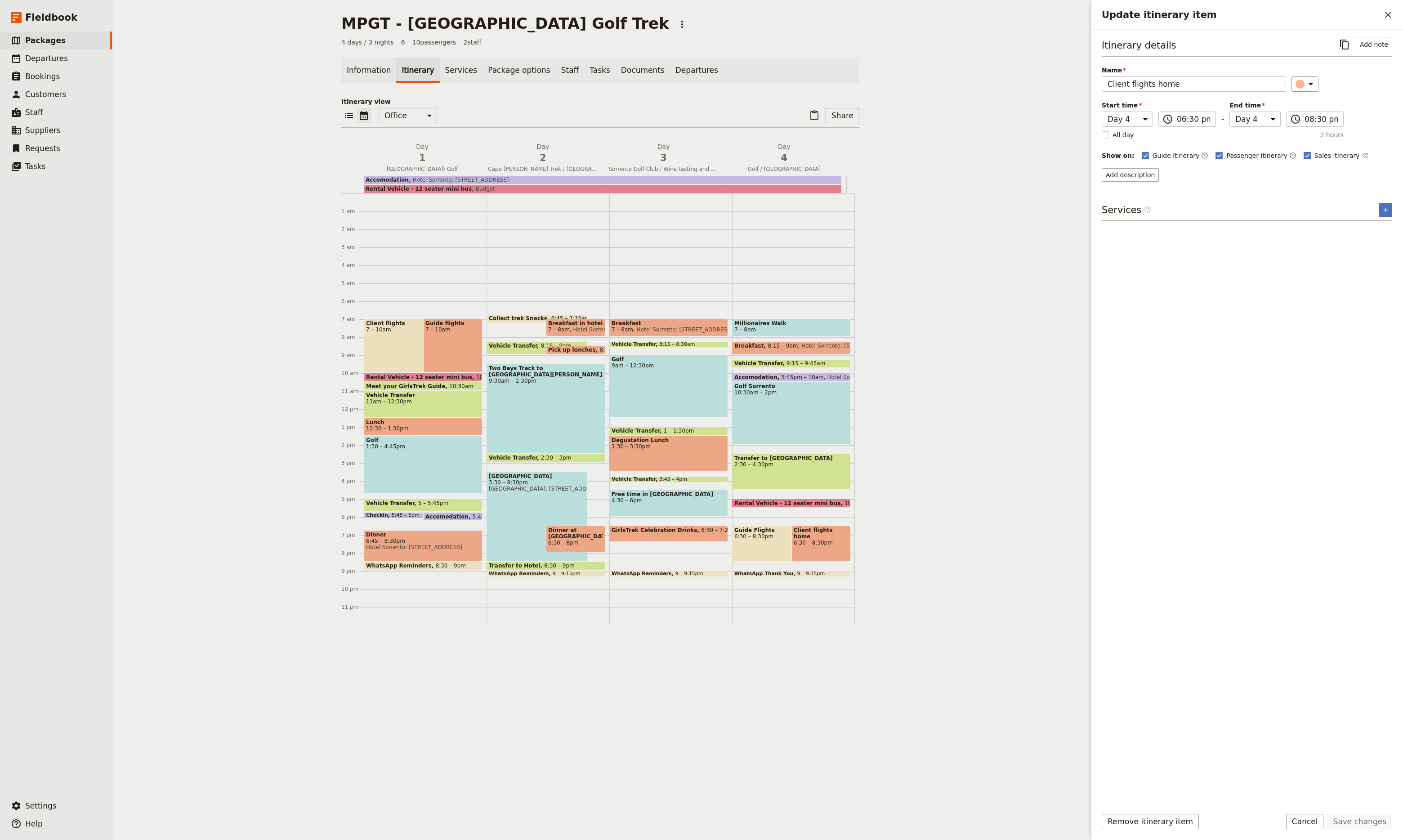
click at [1305, 154] on polygon "Update itinerary item" at bounding box center [1307, 155] width 4 height 5
click at [1303, 151] on input "Sales itinerary" at bounding box center [1303, 150] width 1 height 1
checkbox input "false"
click at [1359, 820] on button "Save changes" at bounding box center [1360, 822] width 65 height 15
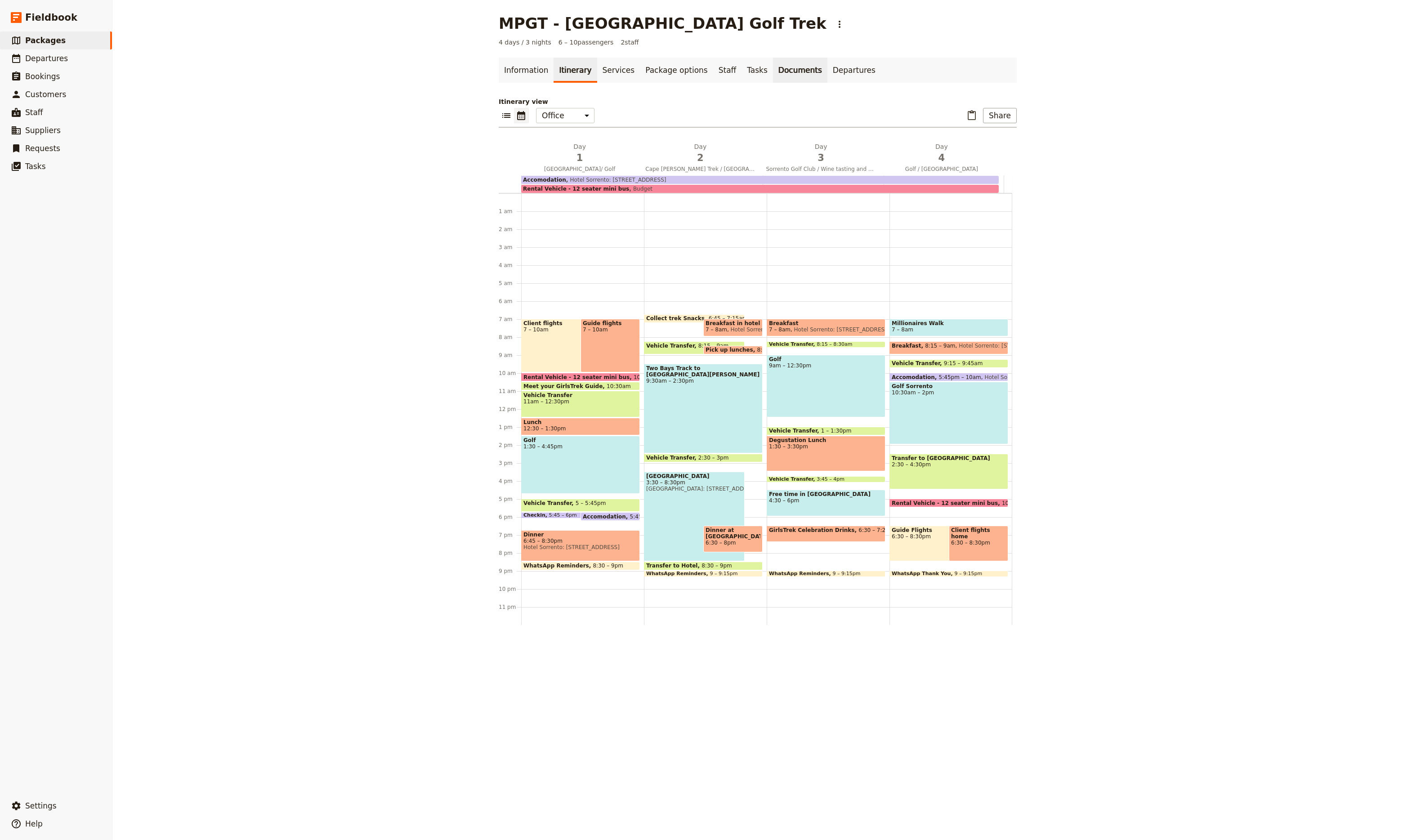
click at [779, 72] on link "Documents" at bounding box center [800, 70] width 55 height 25
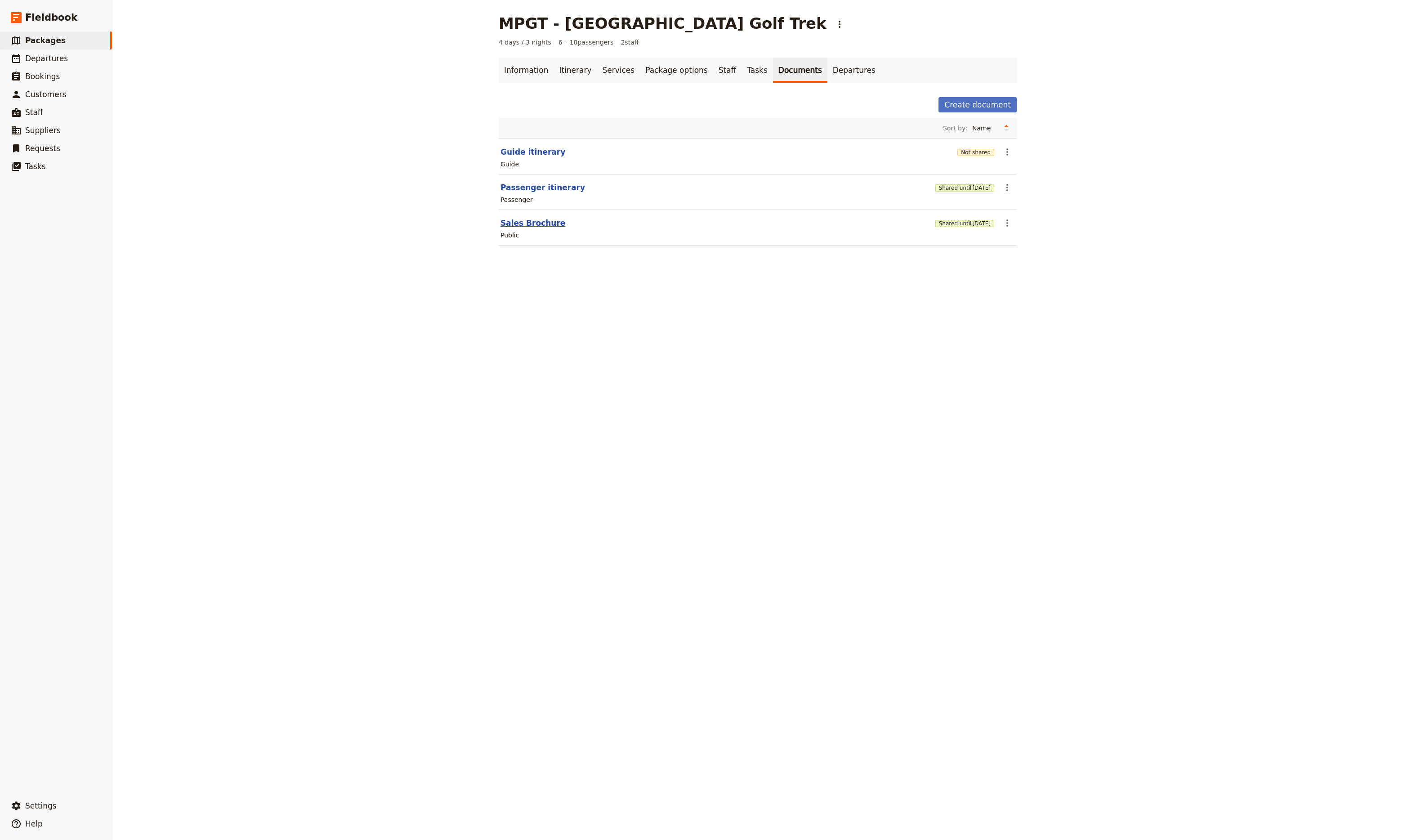
click at [534, 223] on button "Sales Brochure" at bounding box center [533, 223] width 65 height 11
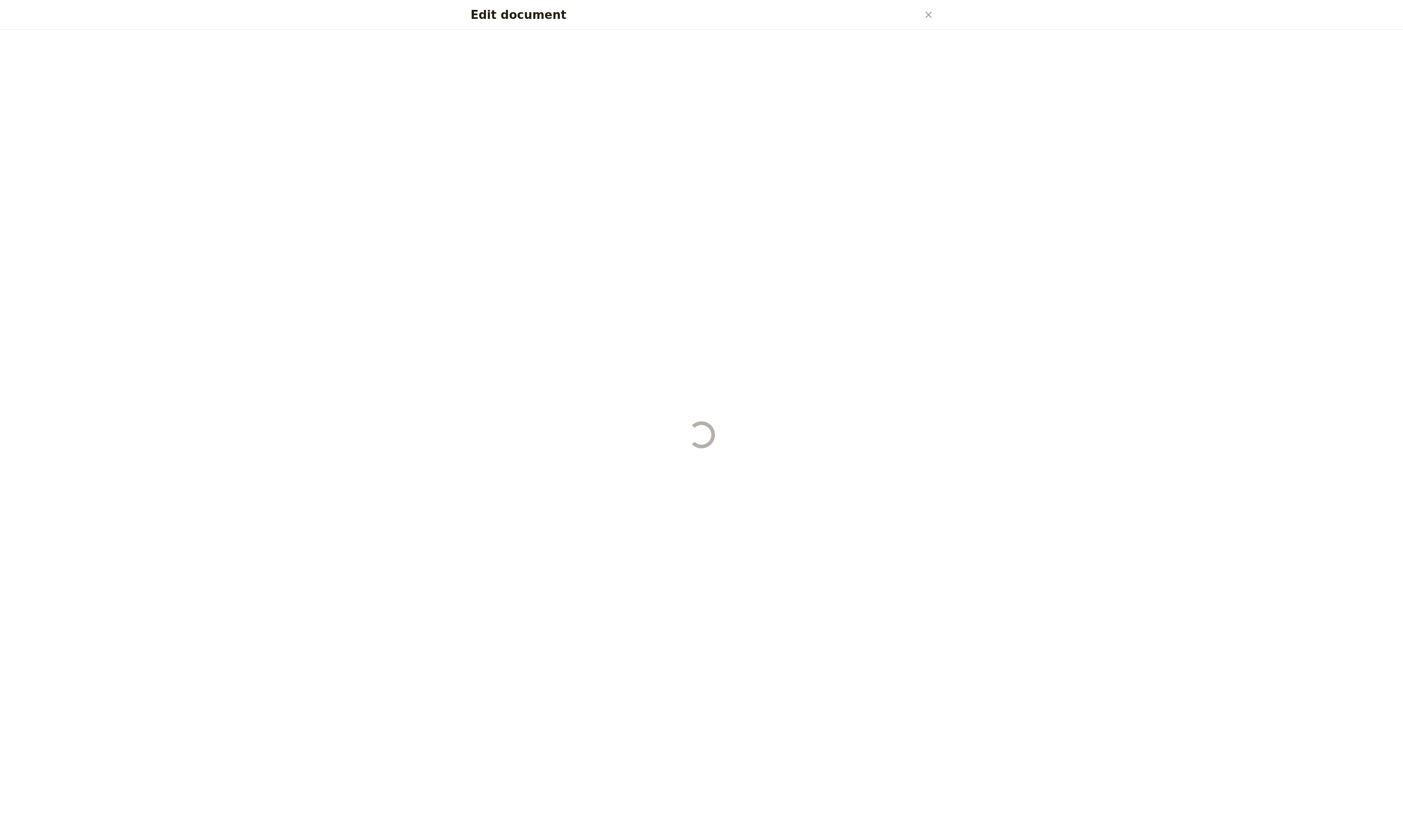
select select "DEFAULT"
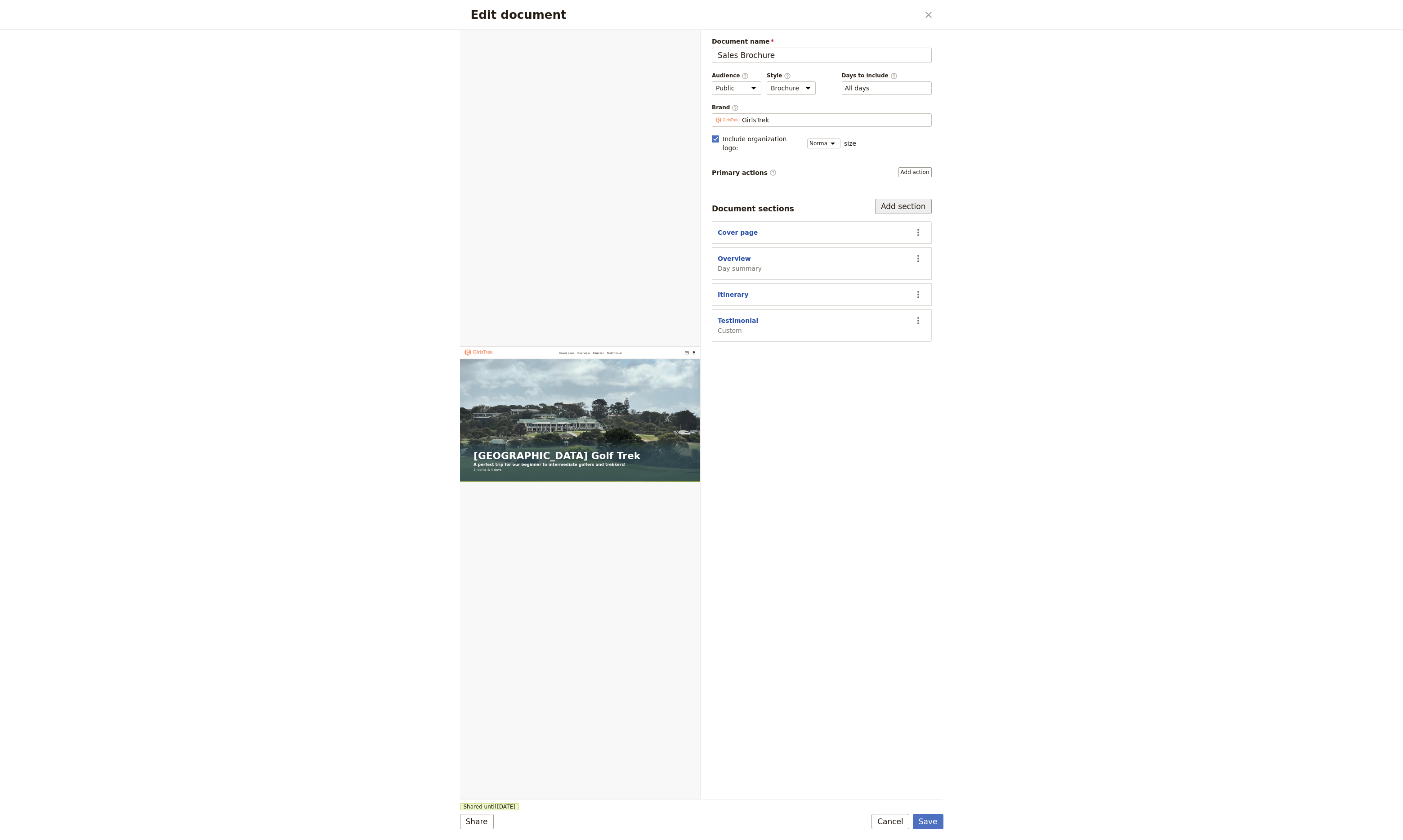
click at [901, 199] on button "Add section" at bounding box center [903, 206] width 57 height 15
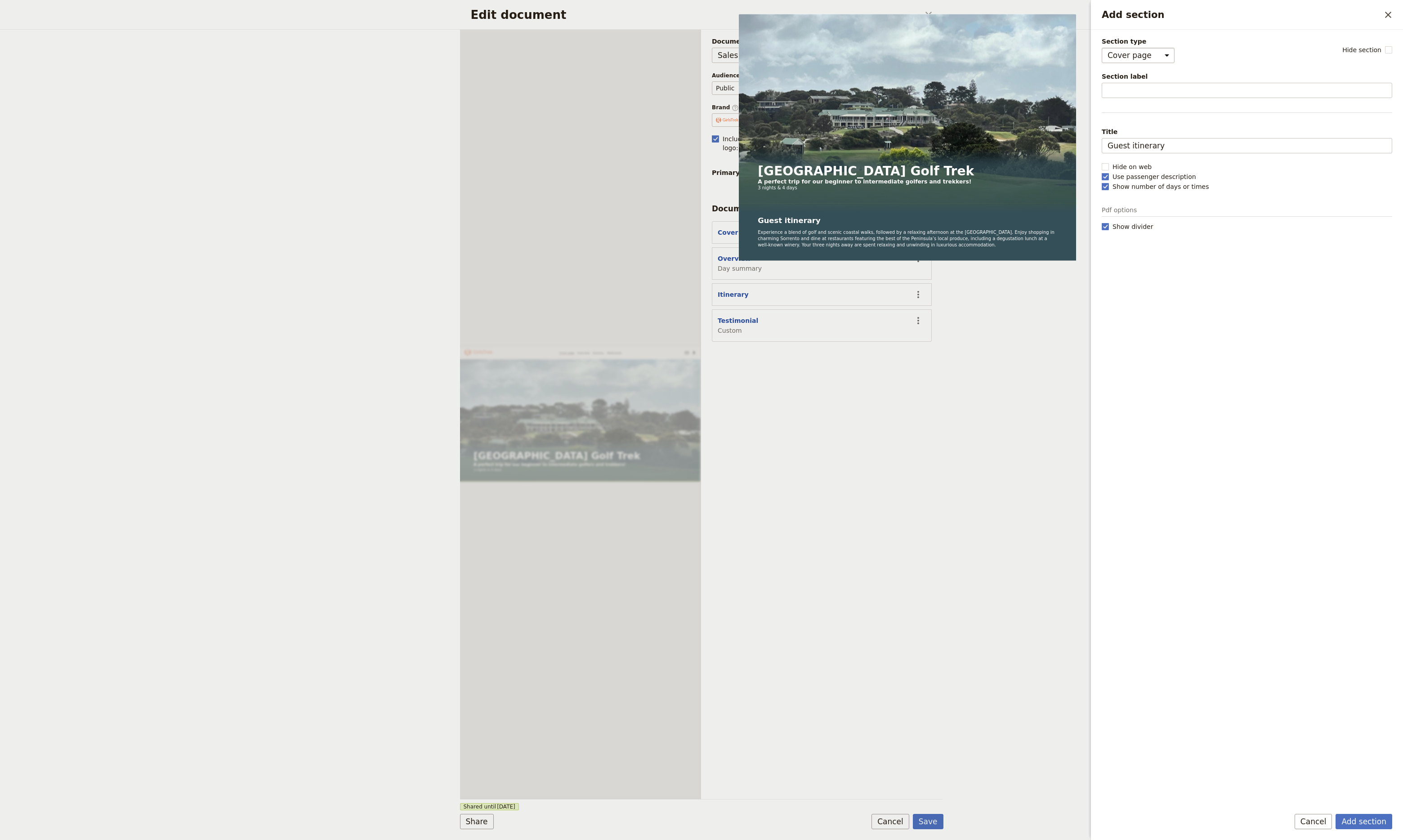
click at [1155, 50] on select "Cover page Day summary Itinerary Custom" at bounding box center [1138, 55] width 73 height 15
select select "CUSTOM"
click at [1102, 48] on select "Cover page Day summary Itinerary Custom" at bounding box center [1138, 55] width 73 height 15
select select "default"
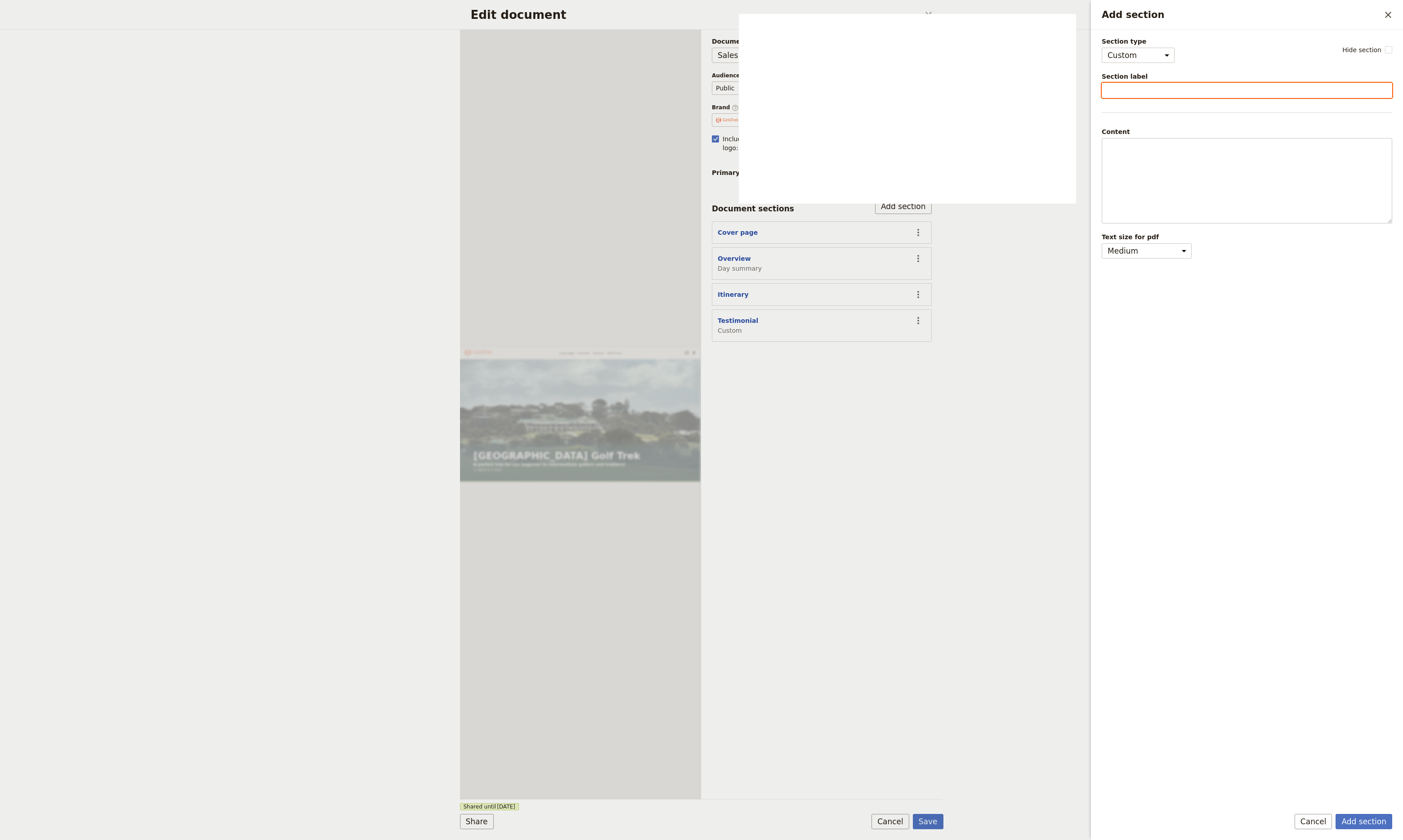
click at [1141, 90] on input "Section label" at bounding box center [1247, 90] width 290 height 15
type input "Inclusions"
click at [1201, 340] on div "Section type Cover page Day summary Itinerary Custom Hide section Section label…" at bounding box center [1247, 418] width 290 height 763
click at [1374, 823] on button "Add section" at bounding box center [1364, 822] width 57 height 15
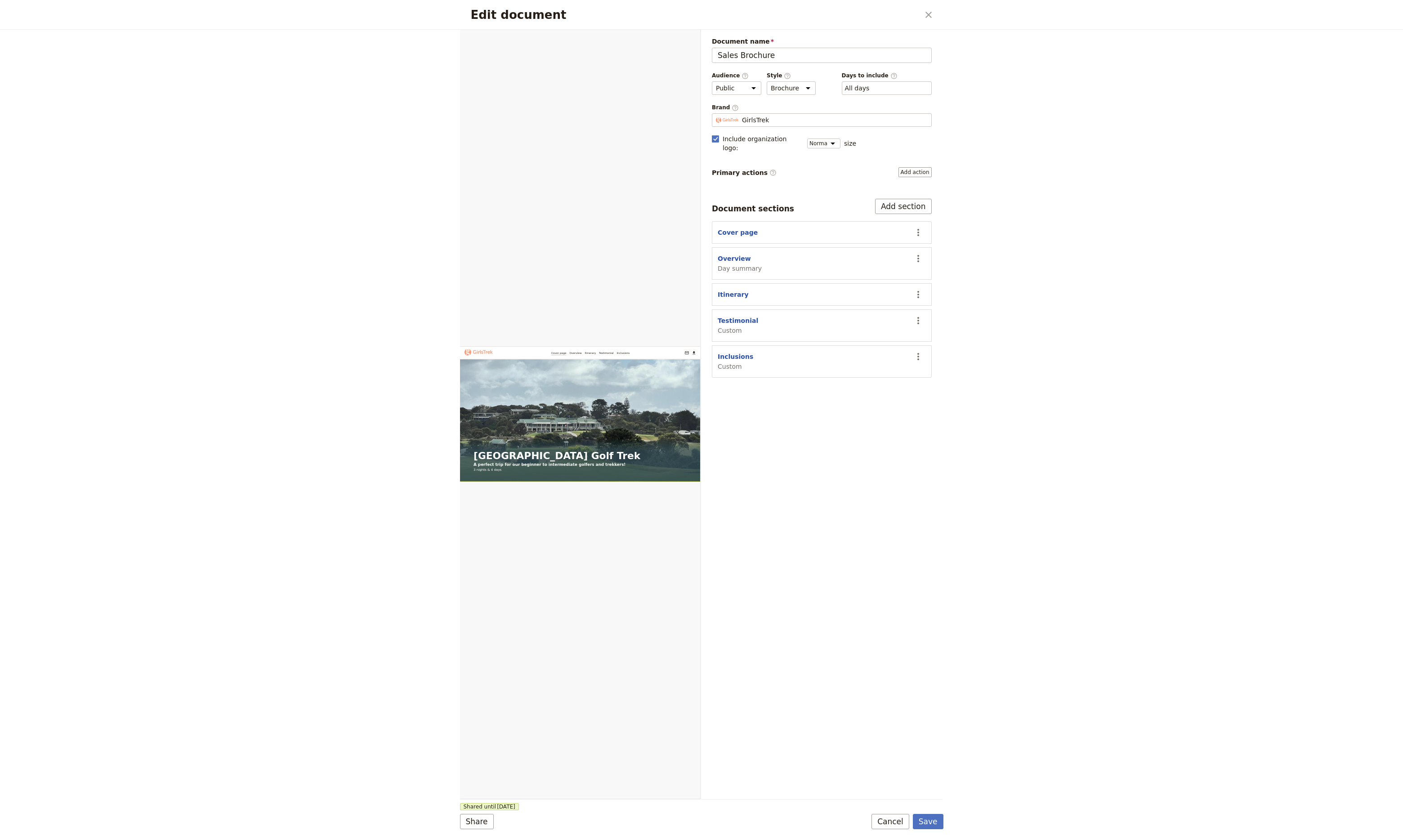
drag, startPoint x: 736, startPoint y: 352, endPoint x: 747, endPoint y: 354, distance: 11.2
click at [736, 353] on button "Inclusions" at bounding box center [735, 356] width 36 height 9
select select "CUSTOM"
select select "default"
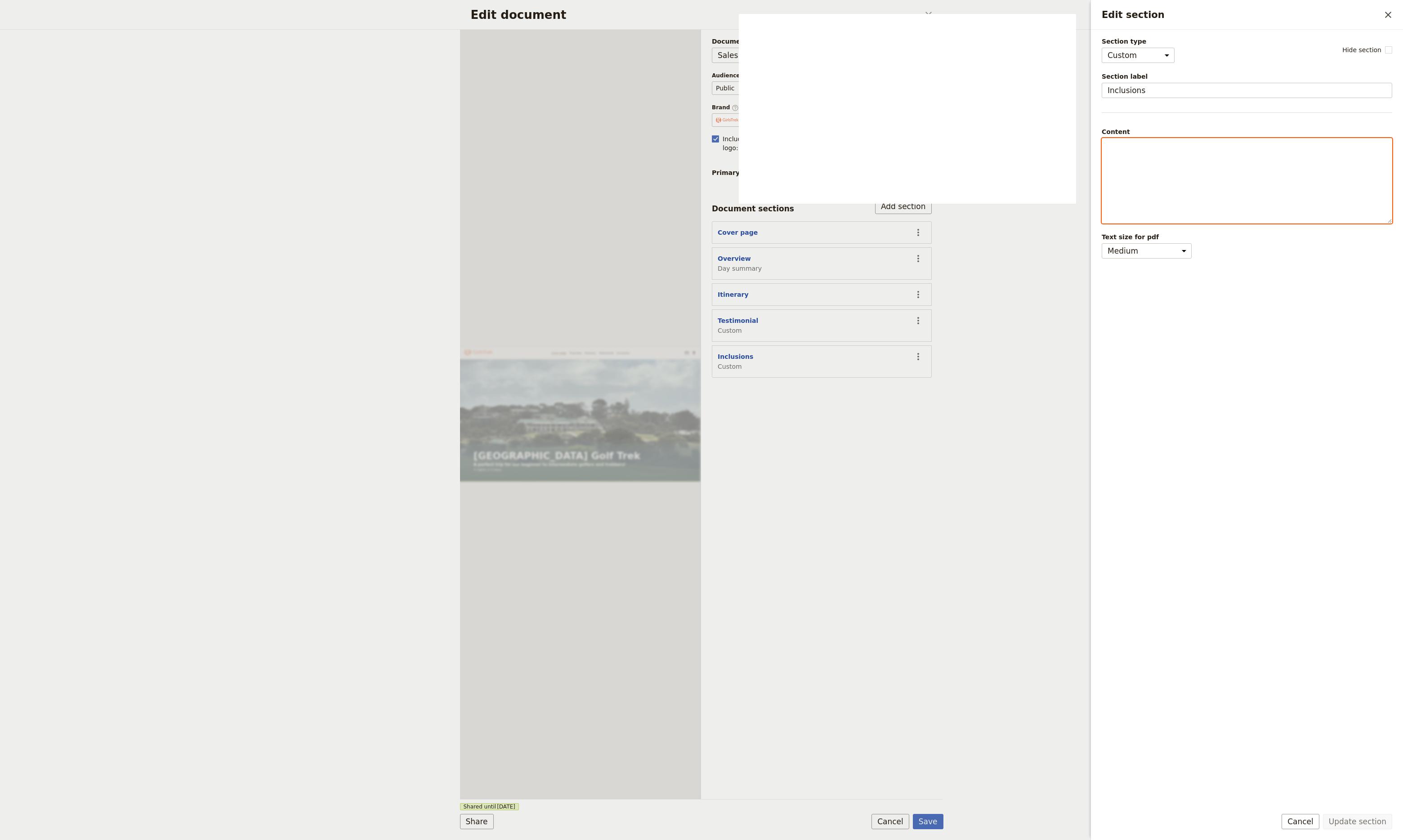
click at [1188, 191] on div "Edit section" at bounding box center [1247, 180] width 290 height 84
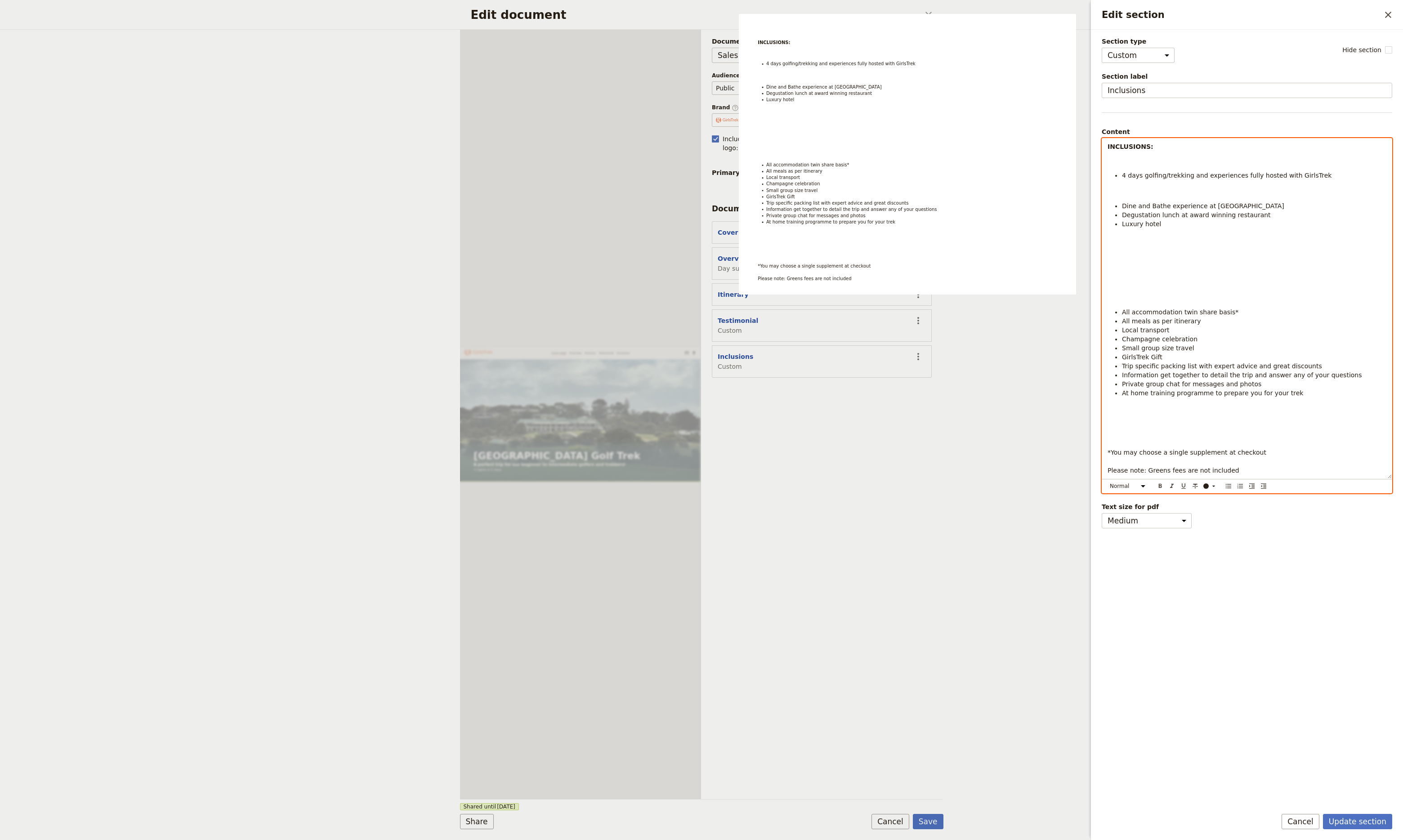
drag, startPoint x: 1139, startPoint y: 398, endPoint x: 1164, endPoint y: 405, distance: 26.0
click at [1139, 399] on div "INCLUSIONS: 4 days golfing/trekking and experiences fully hosted with GirlsTrek…" at bounding box center [1247, 308] width 290 height 340
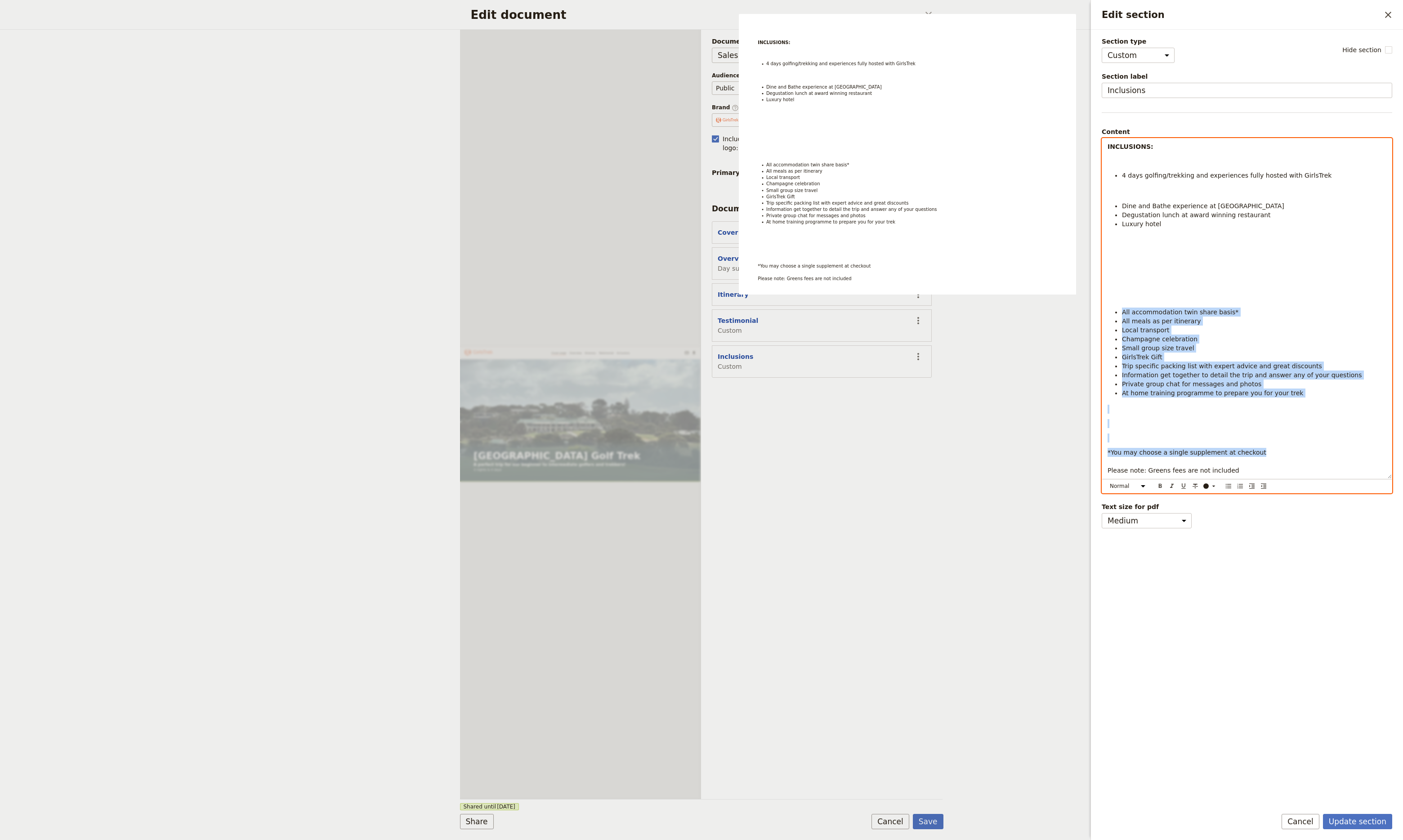
drag, startPoint x: 1270, startPoint y: 454, endPoint x: 1111, endPoint y: 310, distance: 214.5
click at [1111, 310] on div "INCLUSIONS: 4 days golfing/trekking and experiences fully hosted with GirlsTrek…" at bounding box center [1247, 308] width 290 height 340
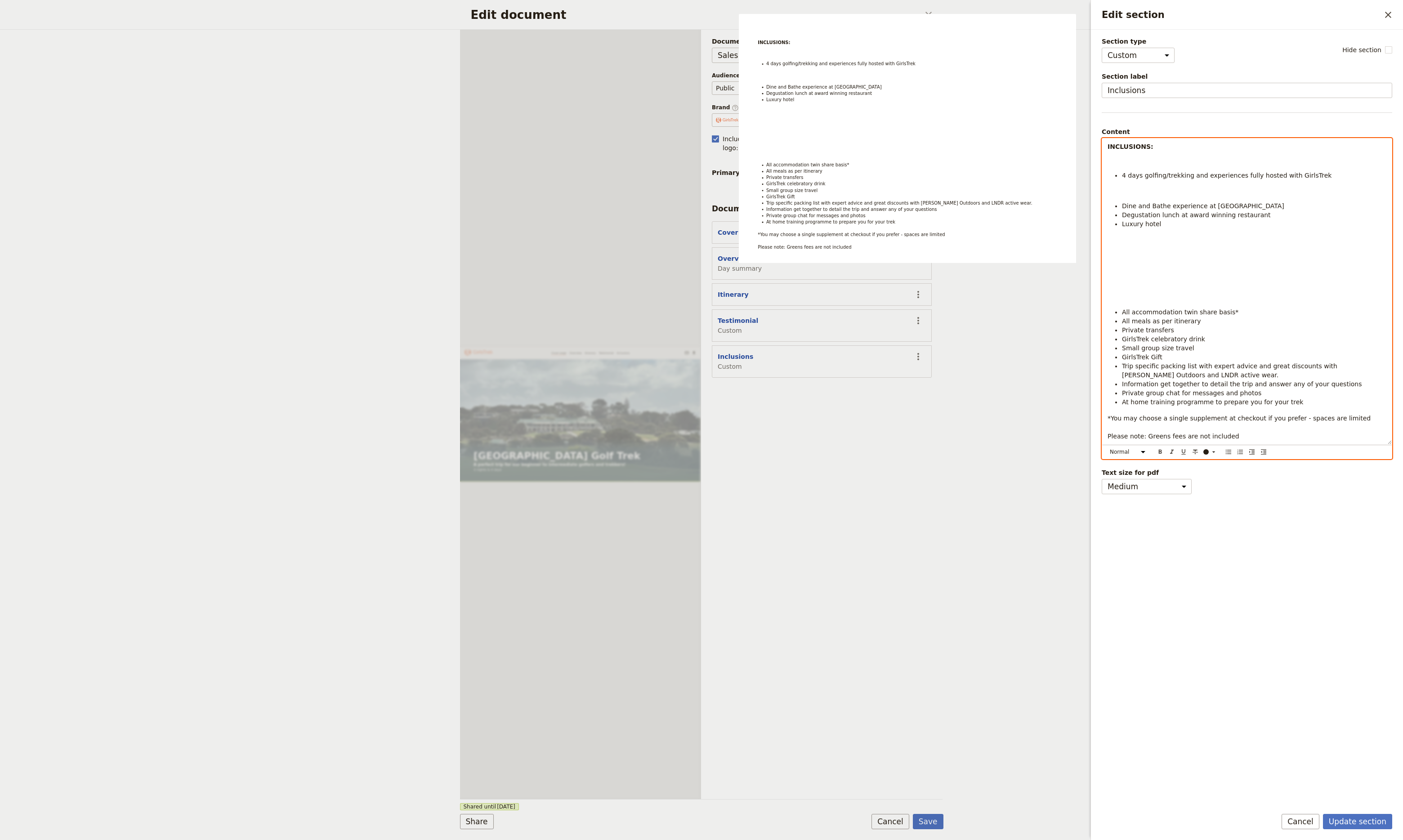
click at [1136, 297] on p "Edit section" at bounding box center [1247, 298] width 279 height 9
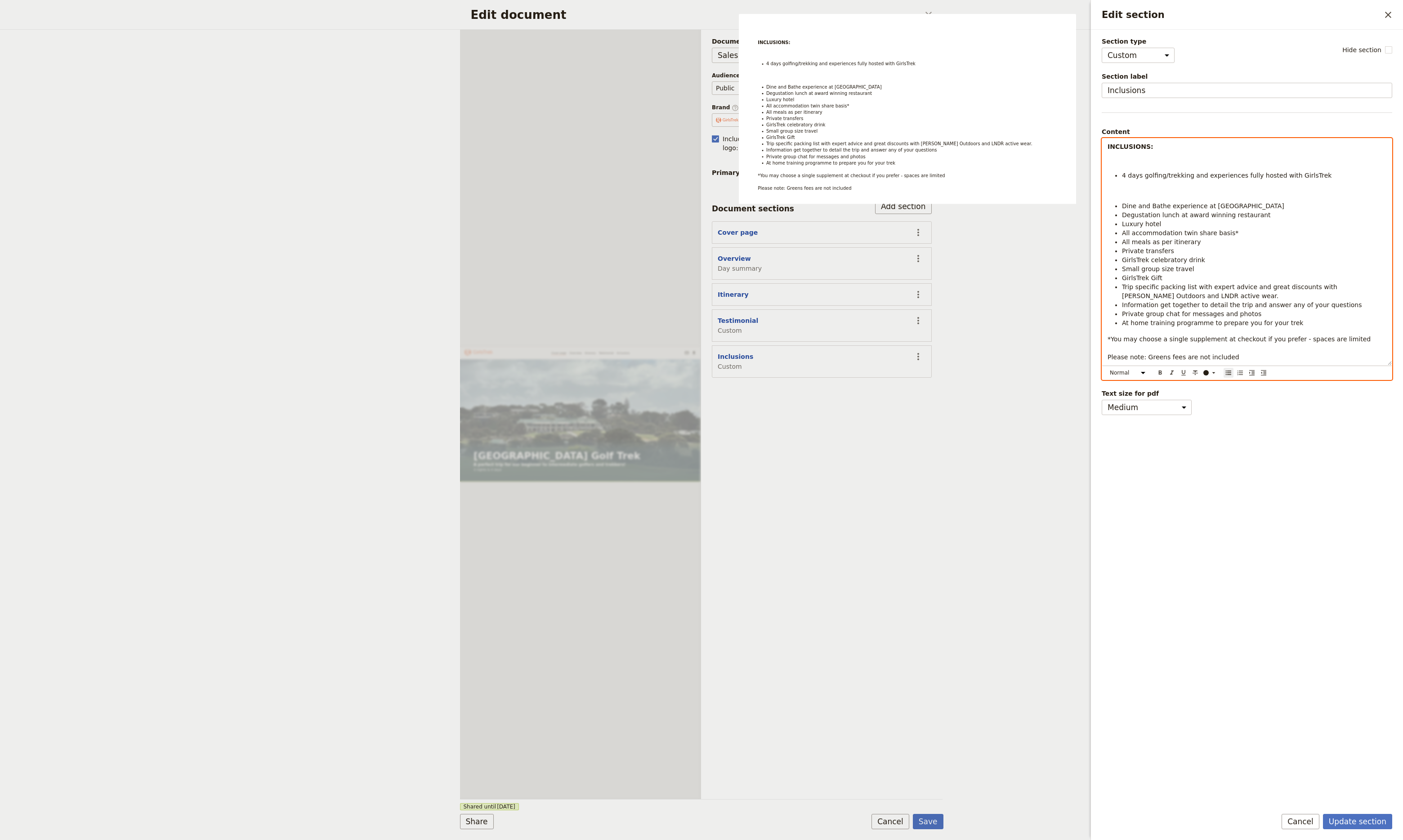
click at [1122, 203] on span "Dine and Bathe experience at [GEOGRAPHIC_DATA]" at bounding box center [1204, 206] width 163 height 7
click at [1122, 192] on p "Edit section" at bounding box center [1247, 192] width 279 height 9
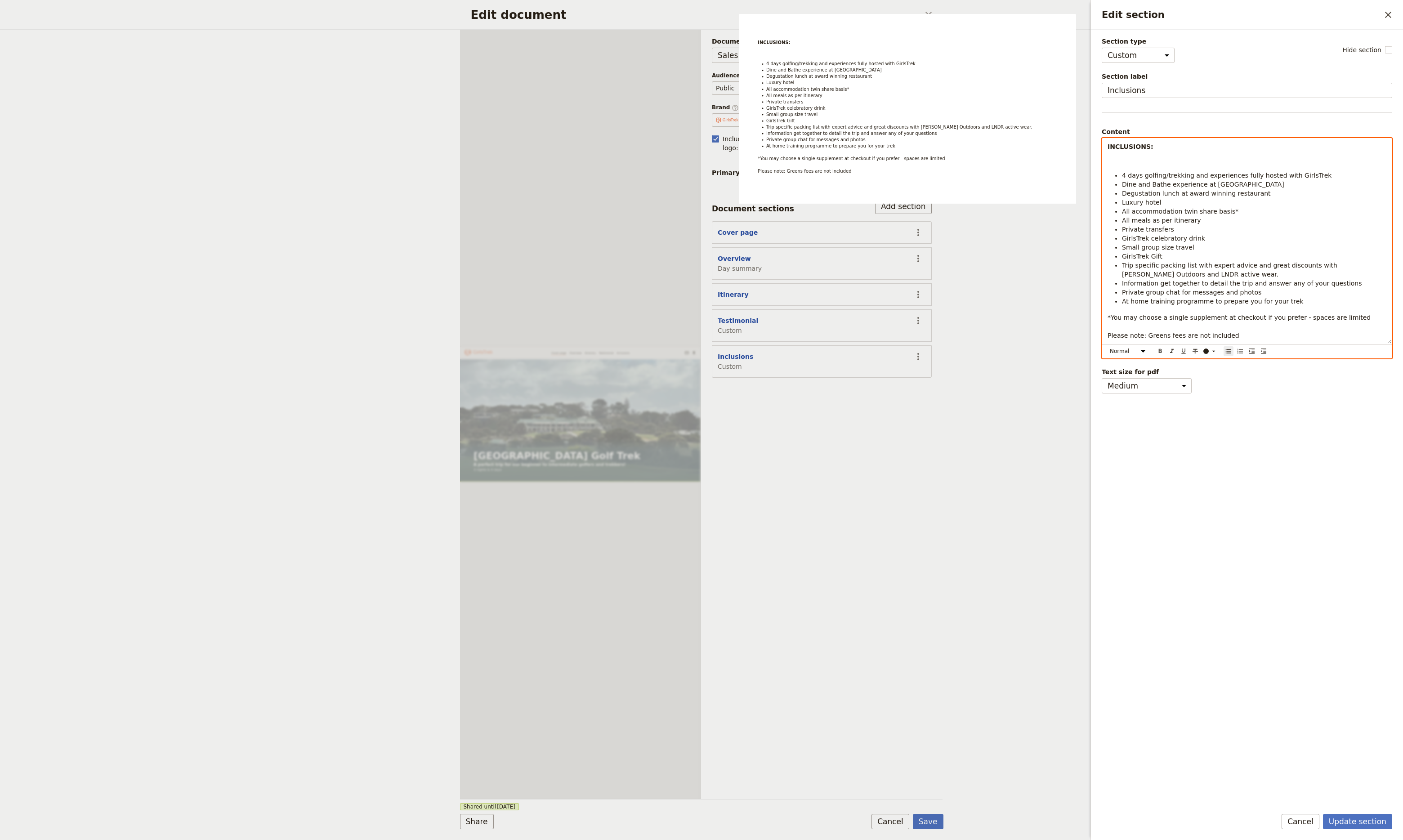
click at [1235, 210] on li "All accommodation twin share basis*" at bounding box center [1254, 211] width 264 height 9
drag, startPoint x: 1353, startPoint y: 317, endPoint x: 1331, endPoint y: 316, distance: 22.0
click at [1331, 316] on p "*You may choose a single supplement at checkout if you prefer - spaces are limi…" at bounding box center [1247, 326] width 279 height 27
click at [1263, 333] on p "*You may choose a single supplement at checkout if you prefer - spaces are limi…" at bounding box center [1247, 326] width 279 height 27
drag, startPoint x: 1228, startPoint y: 335, endPoint x: 1100, endPoint y: 337, distance: 128.0
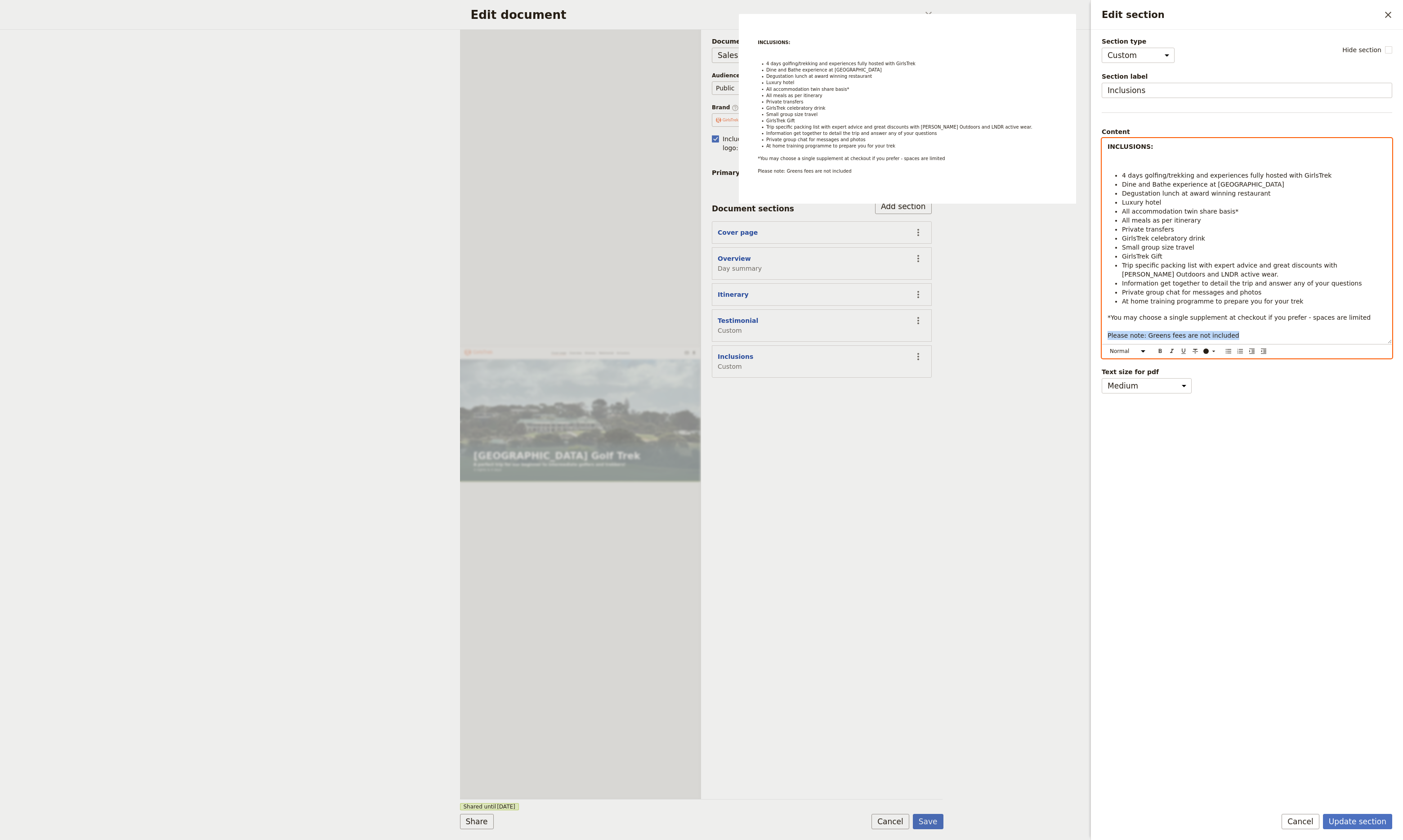
click at [1100, 337] on div "Section type Cover page Day summary Itinerary Custom Hide section Section label…" at bounding box center [1247, 415] width 312 height 771
click at [1161, 351] on icon "Format bold" at bounding box center [1160, 351] width 3 height 4
click at [1183, 336] on strong "Please note: Greens fees are not included" at bounding box center [1182, 335] width 149 height 7
drag, startPoint x: 1185, startPoint y: 335, endPoint x: 1205, endPoint y: 337, distance: 20.1
click at [1188, 336] on strong "Please note: Greens fees are not included" at bounding box center [1182, 335] width 149 height 7
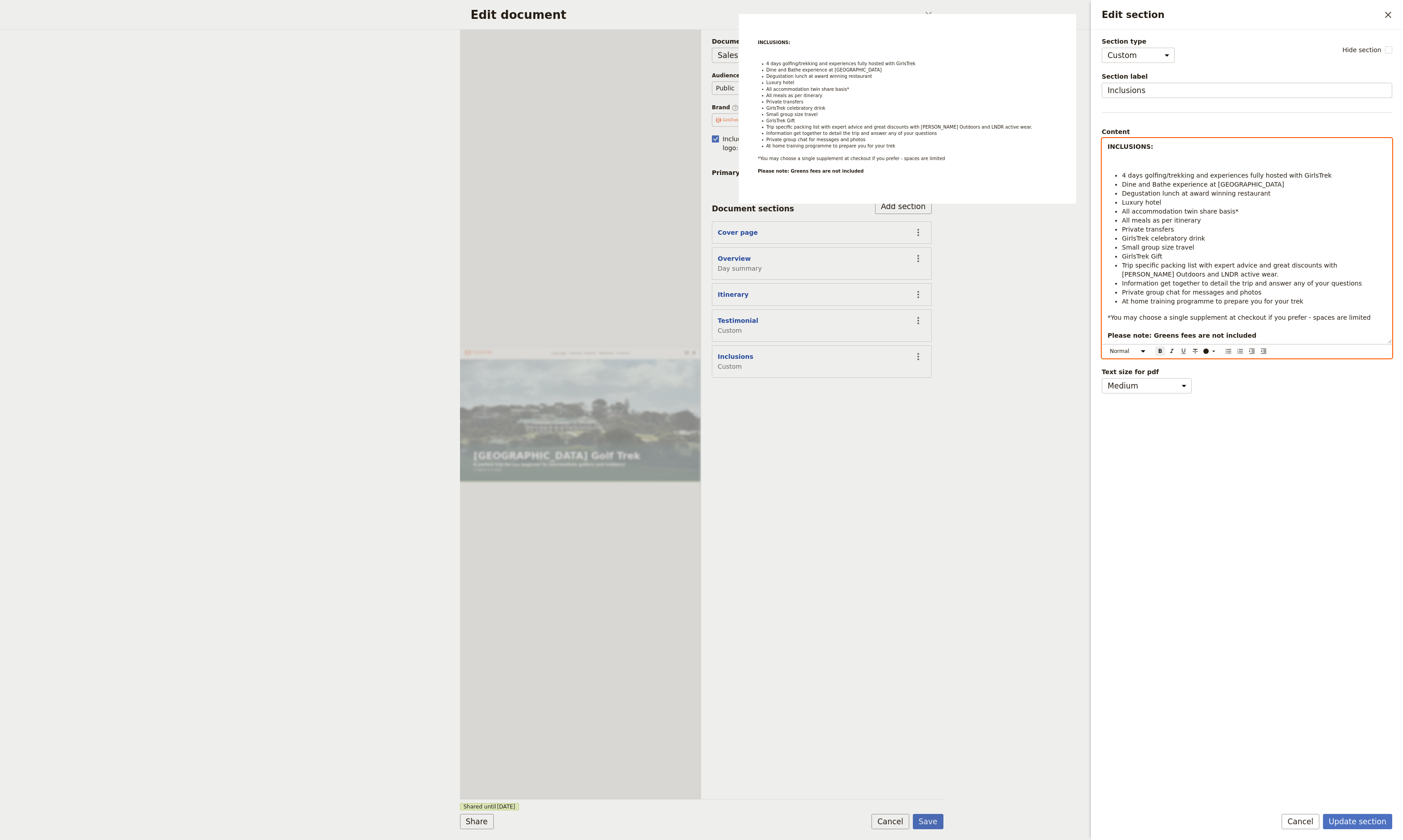
drag, startPoint x: 1181, startPoint y: 335, endPoint x: 1187, endPoint y: 336, distance: 6.1
click at [1182, 335] on strong "Please note: Greens fees are not included" at bounding box center [1182, 335] width 149 height 7
click at [1355, 820] on button "Update section" at bounding box center [1357, 822] width 69 height 15
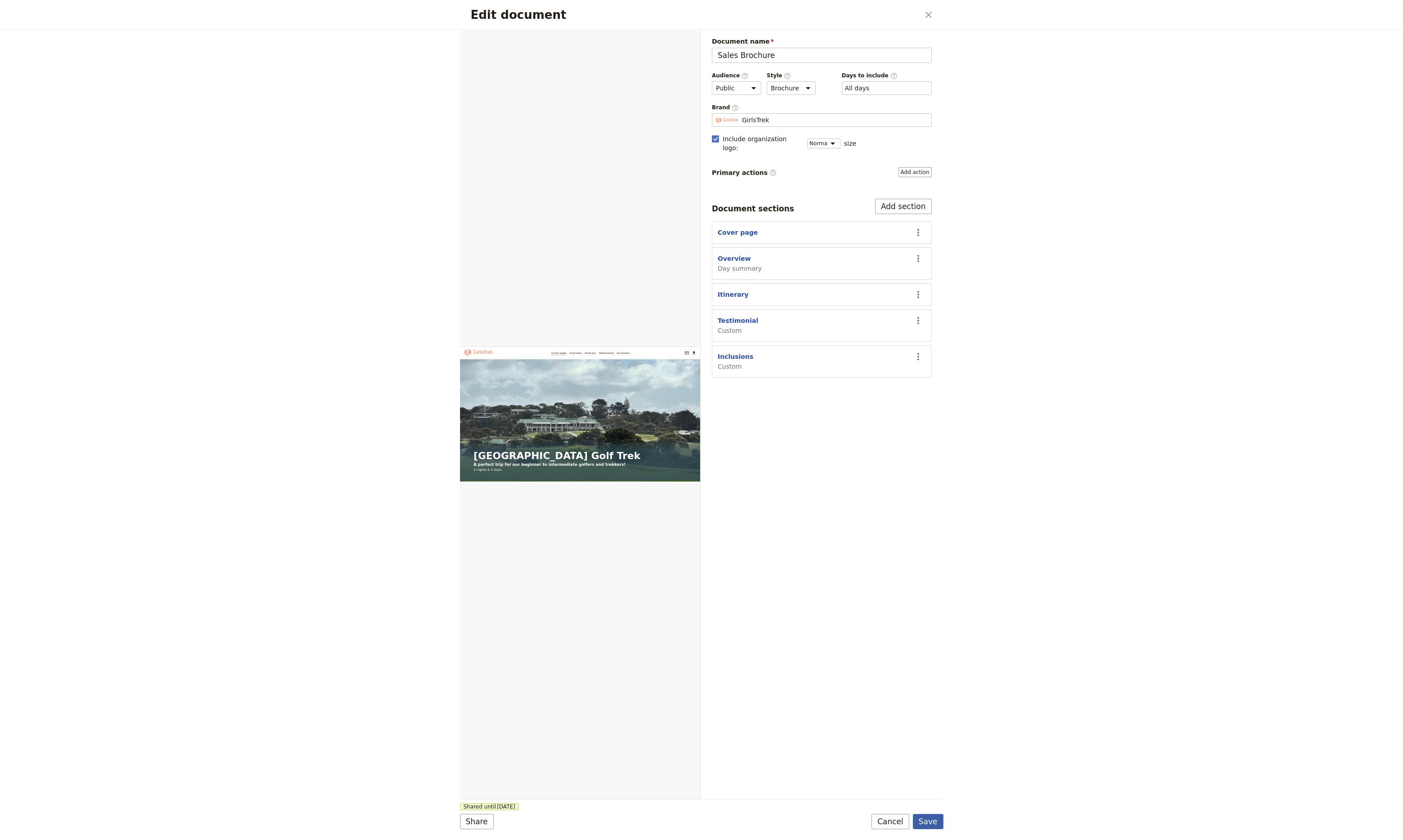
click at [924, 823] on button "Save" at bounding box center [929, 822] width 30 height 15
